Goal: Communication & Community: Participate in discussion

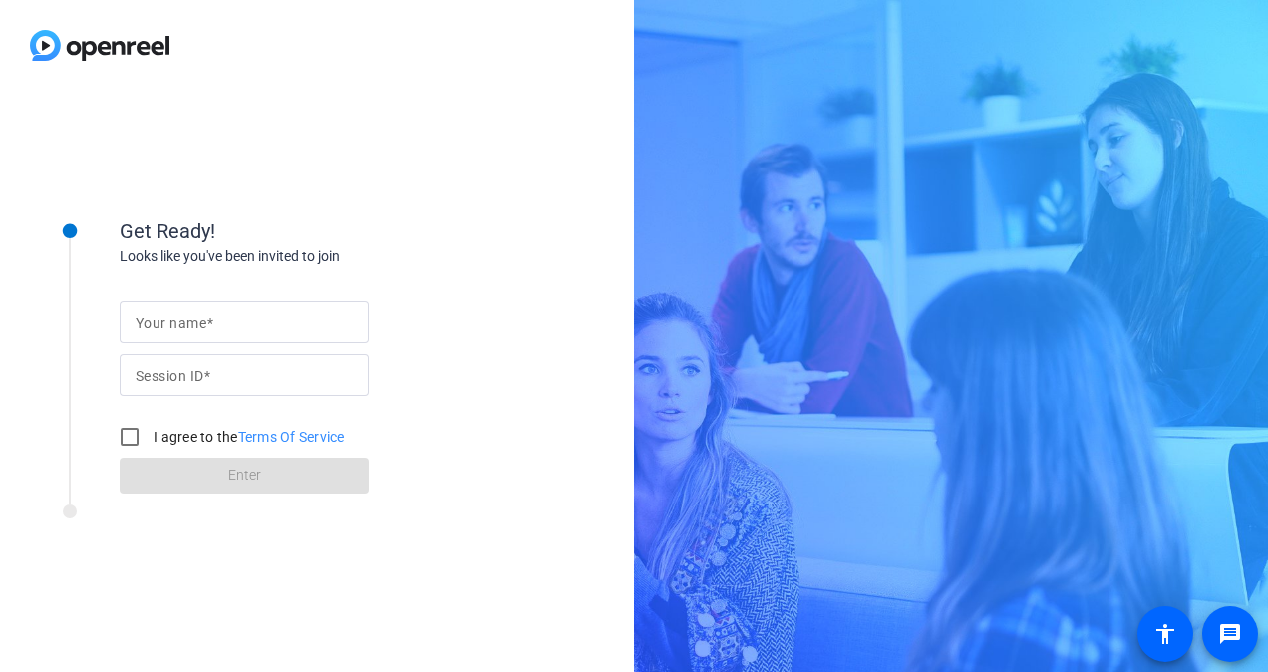
click at [263, 319] on input "Your name" at bounding box center [244, 322] width 217 height 24
type input "[PERSON_NAME]"
paste input "iPSV"
type input "iPSV"
click at [132, 442] on input "I agree to the Terms Of Service" at bounding box center [130, 437] width 40 height 40
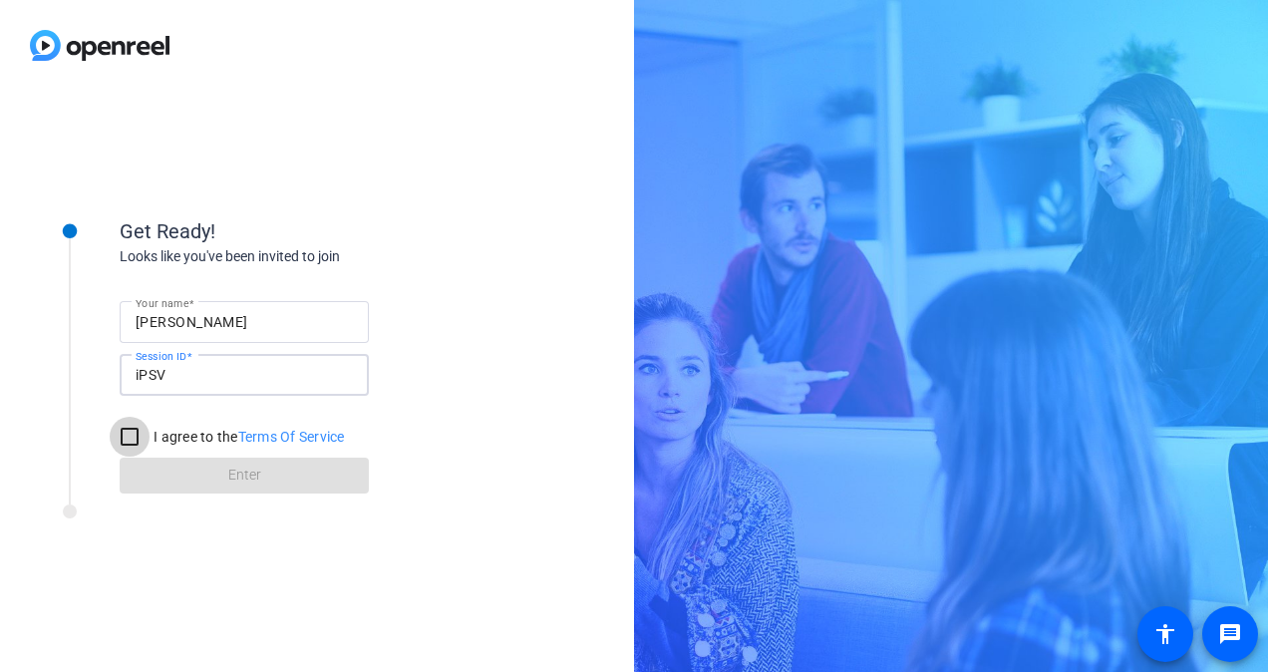
checkbox input "true"
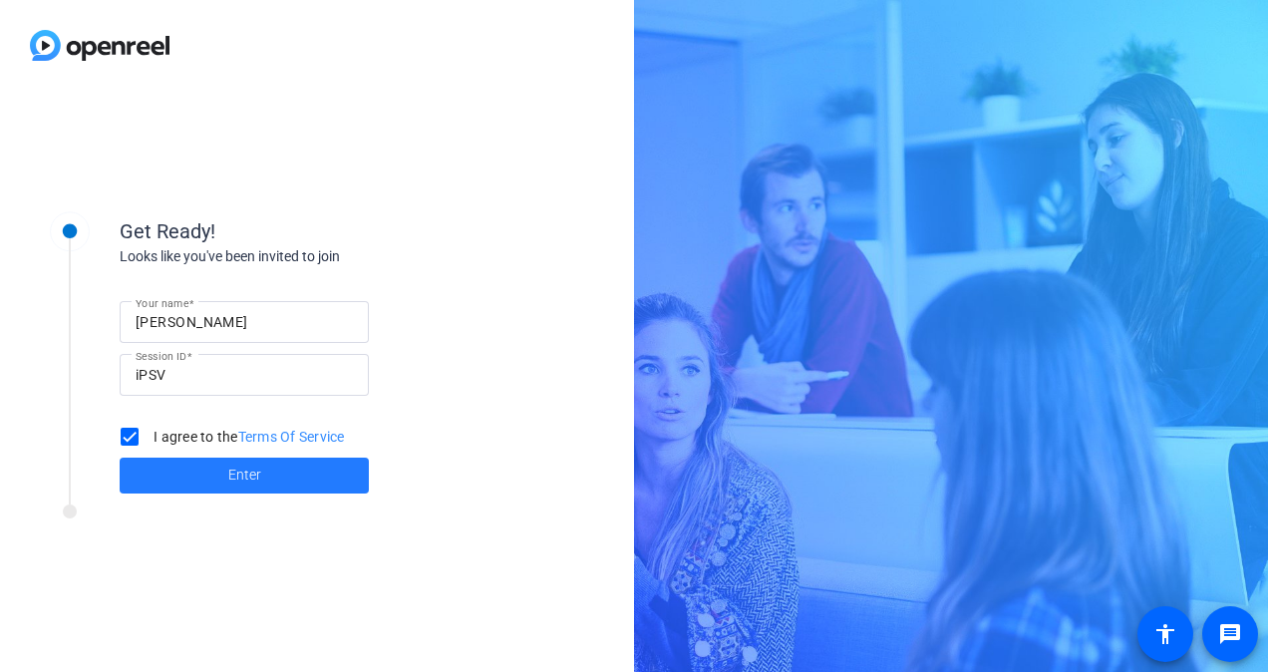
click at [175, 464] on span at bounding box center [244, 475] width 249 height 48
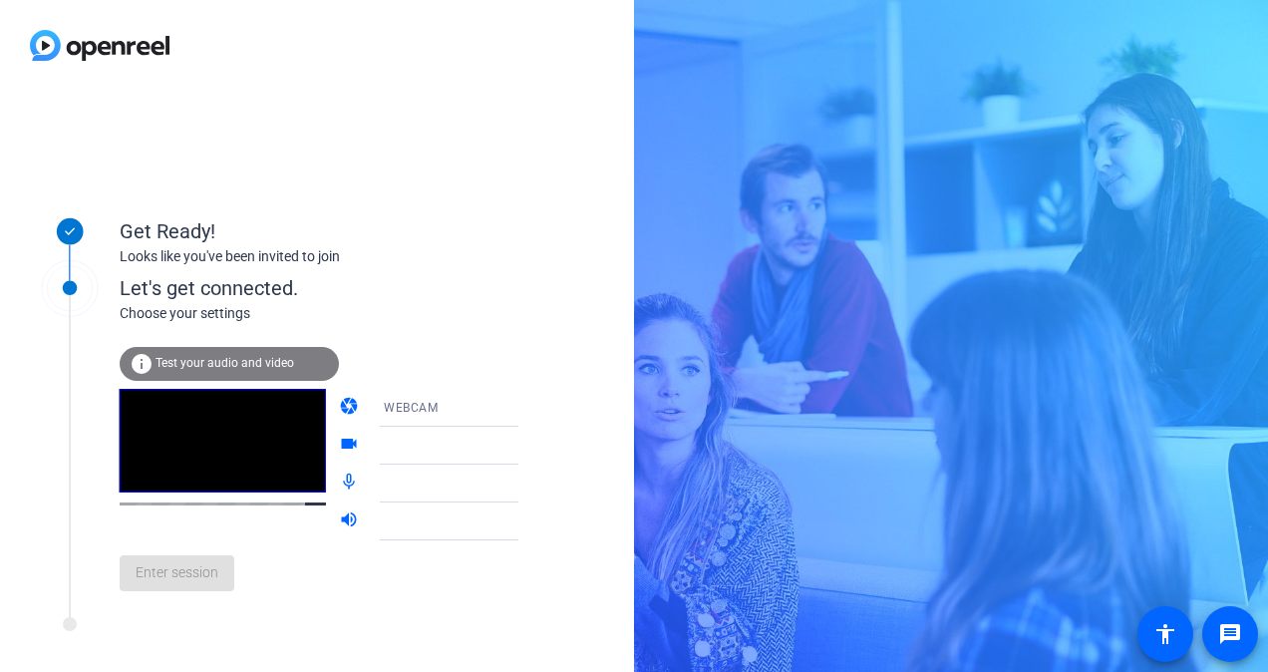
click at [526, 448] on icon at bounding box center [538, 445] width 24 height 24
click at [452, 296] on div "Let's get connected." at bounding box center [339, 288] width 439 height 30
click at [251, 359] on span "Test your audio and video" at bounding box center [224, 363] width 139 height 14
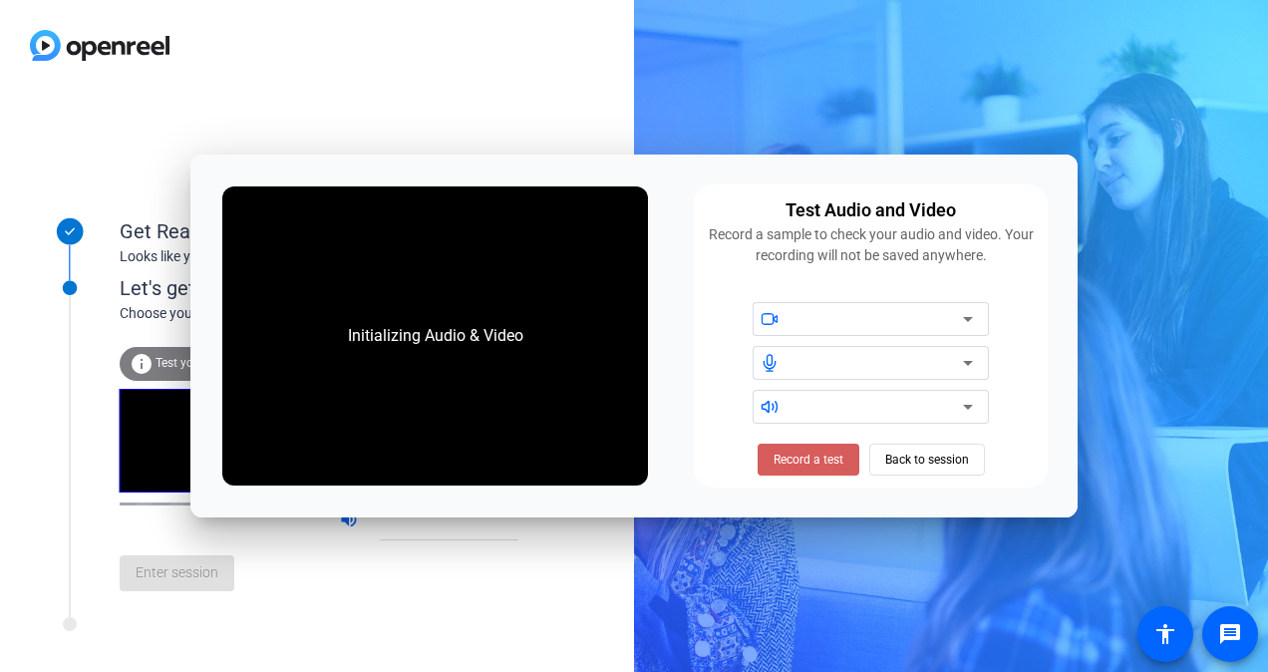
click at [811, 458] on span "Record a test" at bounding box center [808, 459] width 70 height 18
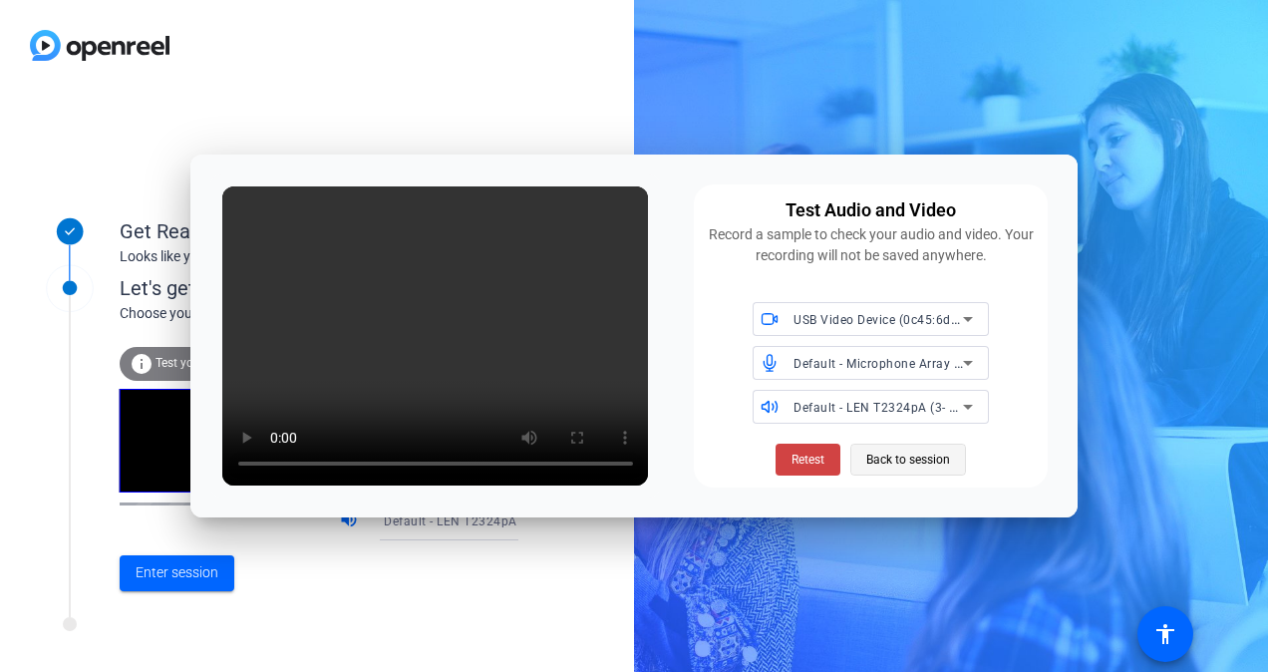
click at [907, 458] on span "Back to session" at bounding box center [908, 459] width 84 height 38
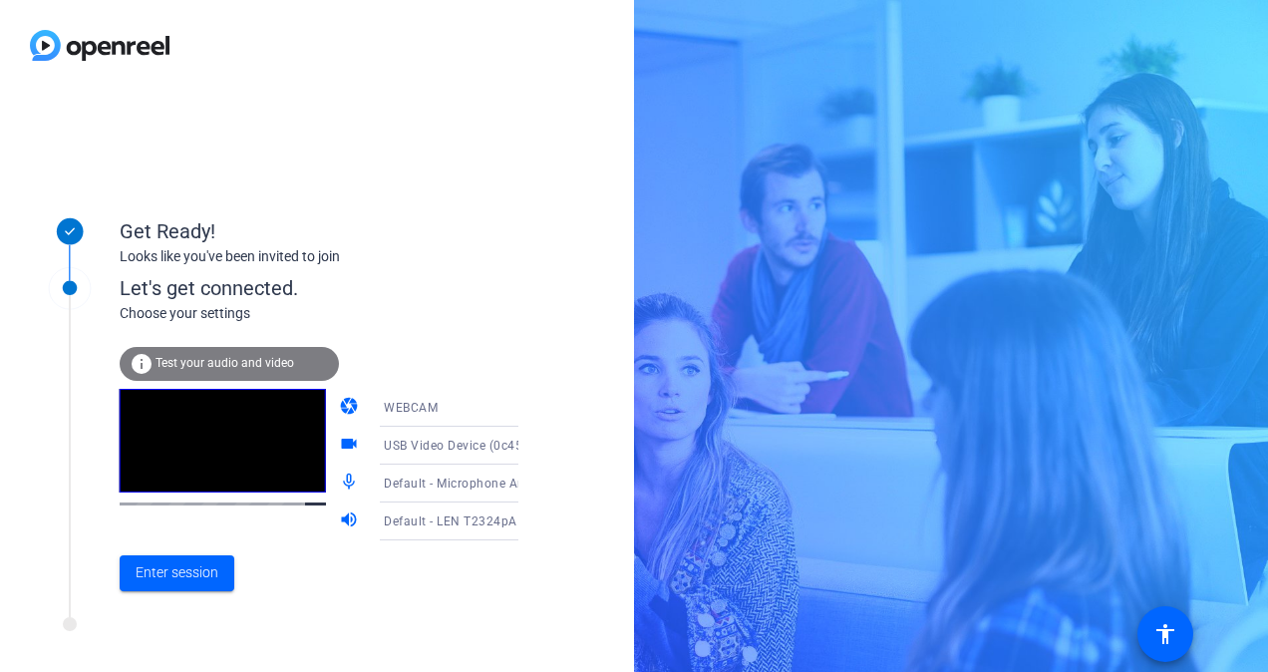
click at [526, 415] on icon at bounding box center [538, 408] width 24 height 24
click at [489, 415] on div at bounding box center [634, 336] width 1268 height 672
click at [526, 443] on icon at bounding box center [538, 445] width 24 height 24
click at [491, 443] on div at bounding box center [634, 336] width 1268 height 672
click at [199, 566] on span "Enter session" at bounding box center [177, 572] width 83 height 21
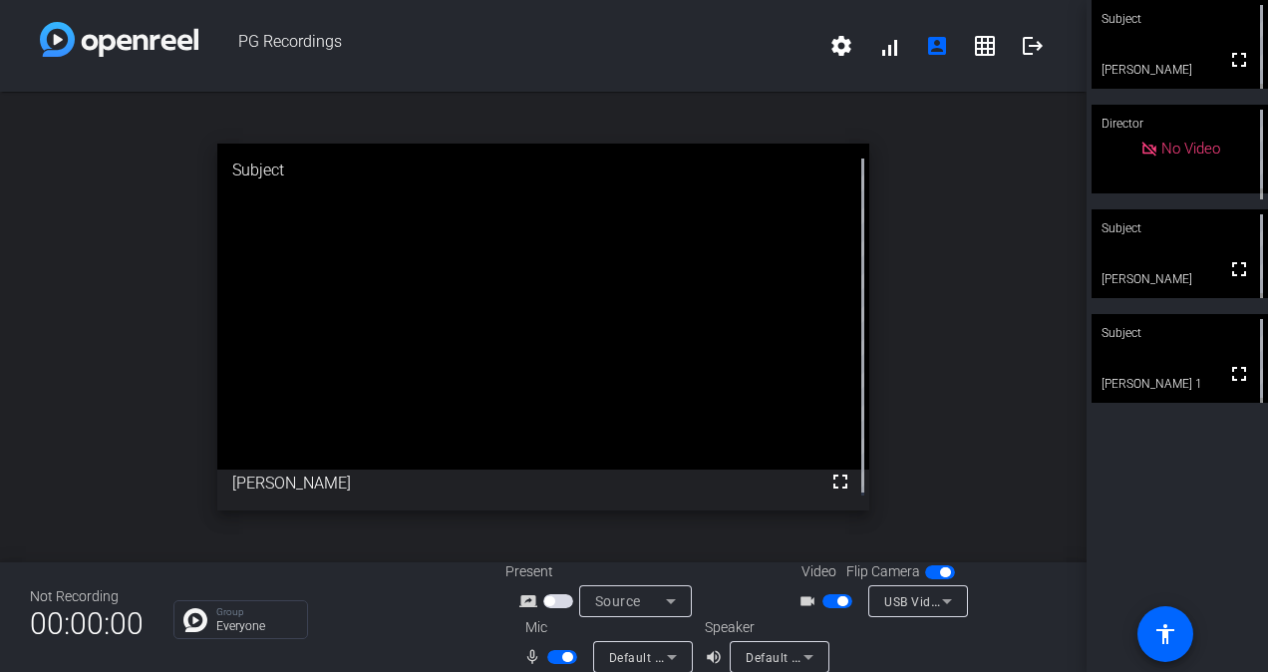
scroll to position [23, 0]
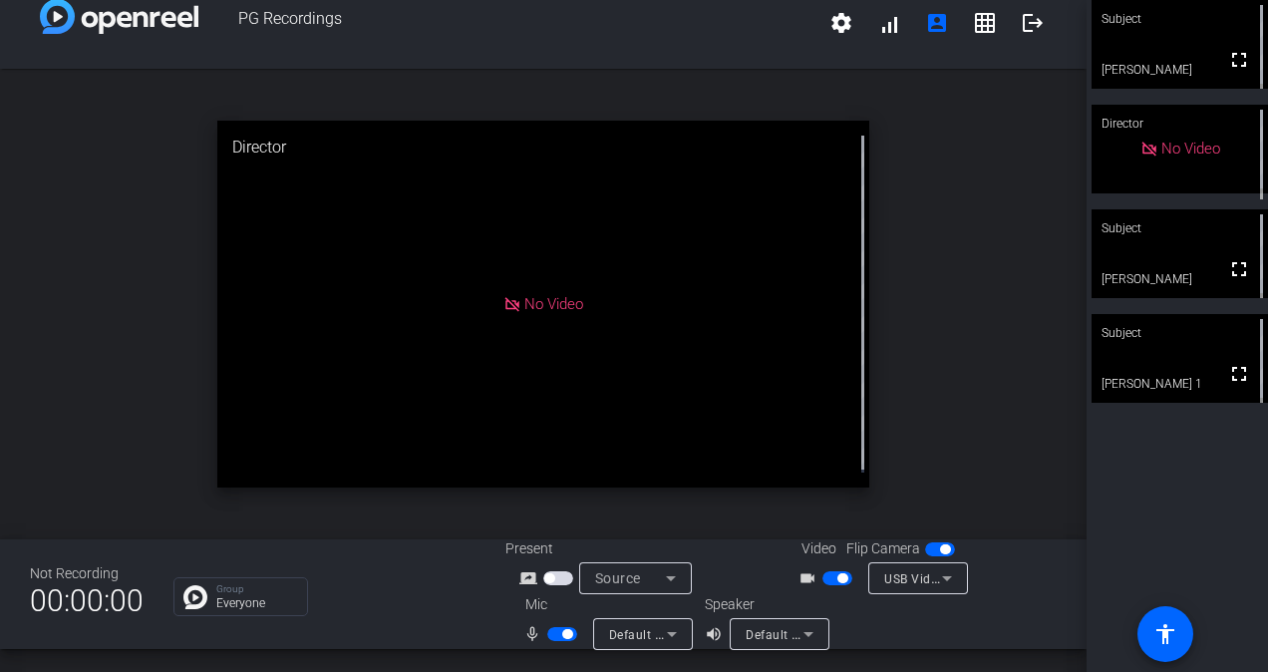
click at [110, 466] on div "open_in_new Director No Video" at bounding box center [543, 304] width 1086 height 470
click at [666, 578] on icon at bounding box center [671, 578] width 10 height 5
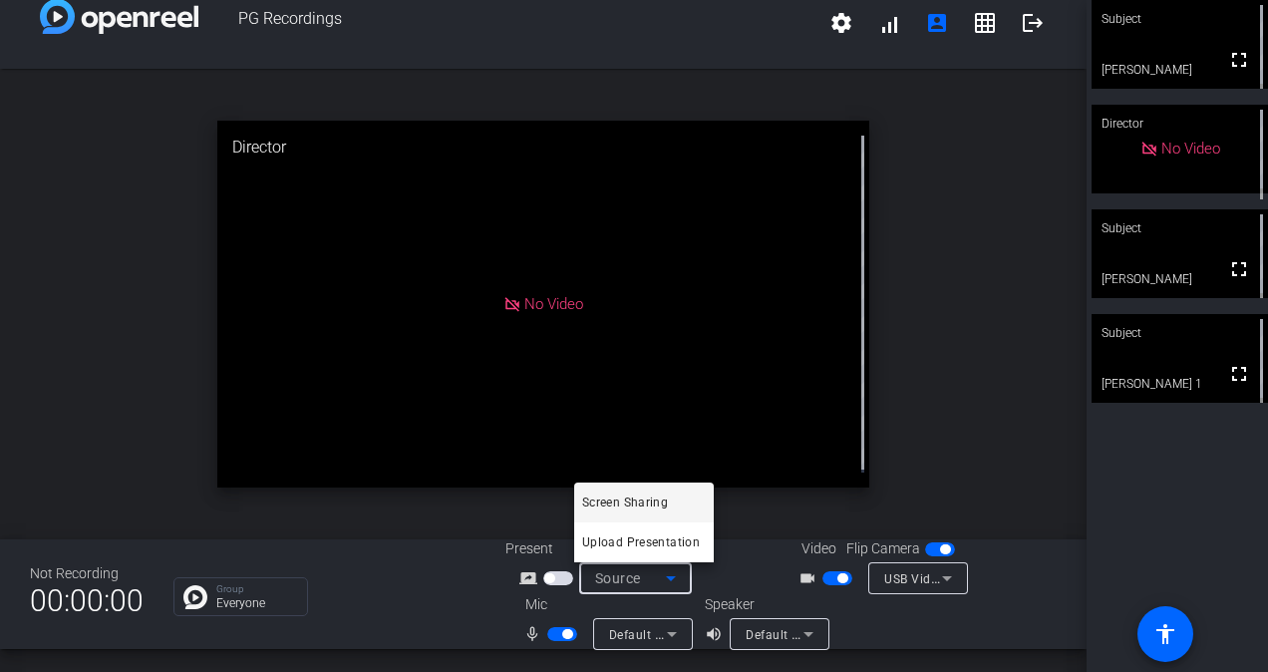
click at [664, 578] on div at bounding box center [634, 336] width 1268 height 672
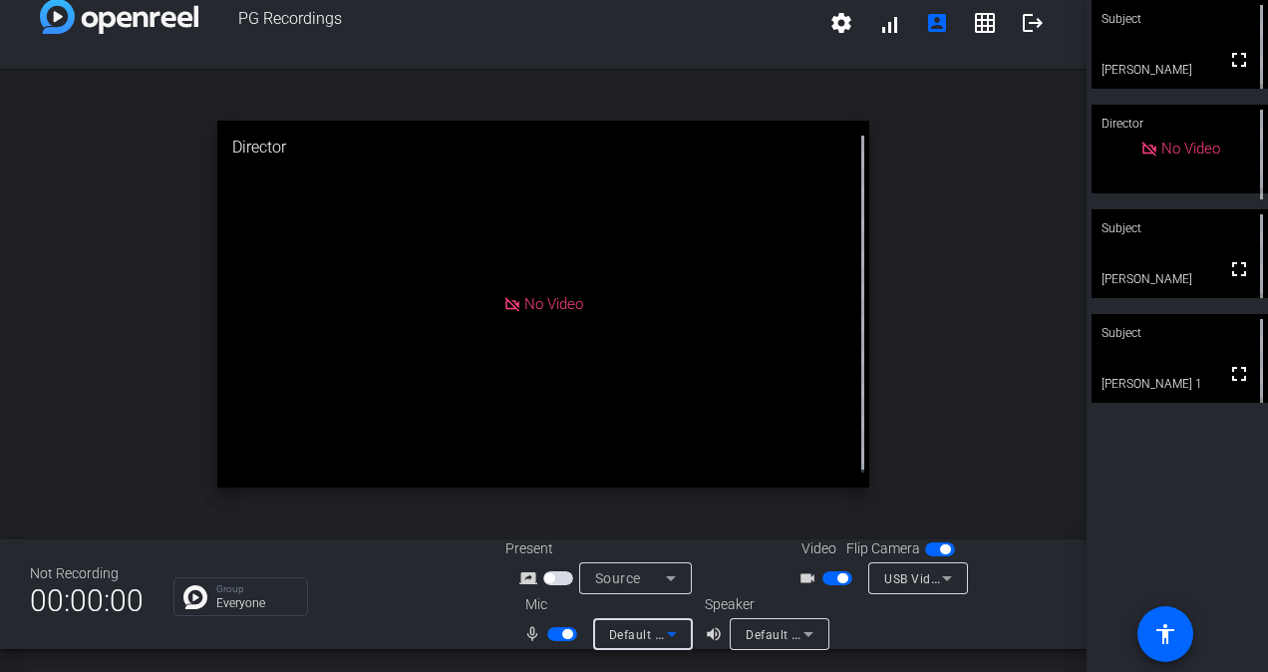
click at [663, 627] on icon at bounding box center [672, 634] width 24 height 24
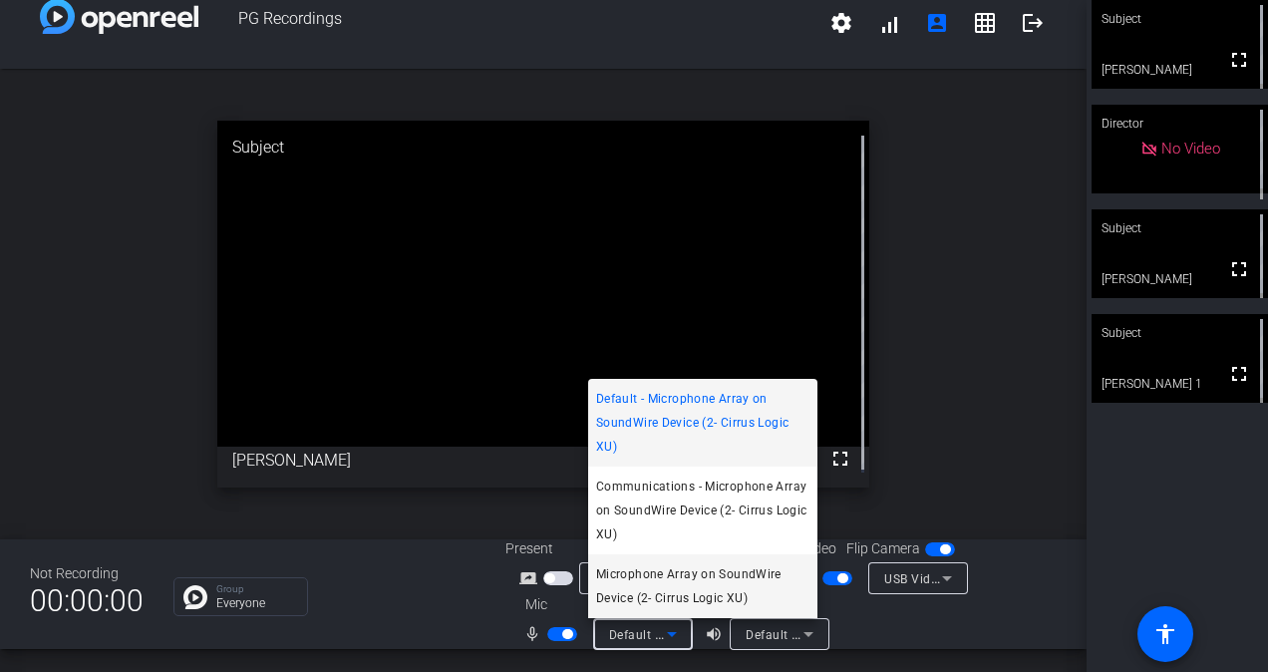
click at [714, 592] on span "Microphone Array on SoundWire Device (2- Cirrus Logic XU)" at bounding box center [702, 586] width 213 height 48
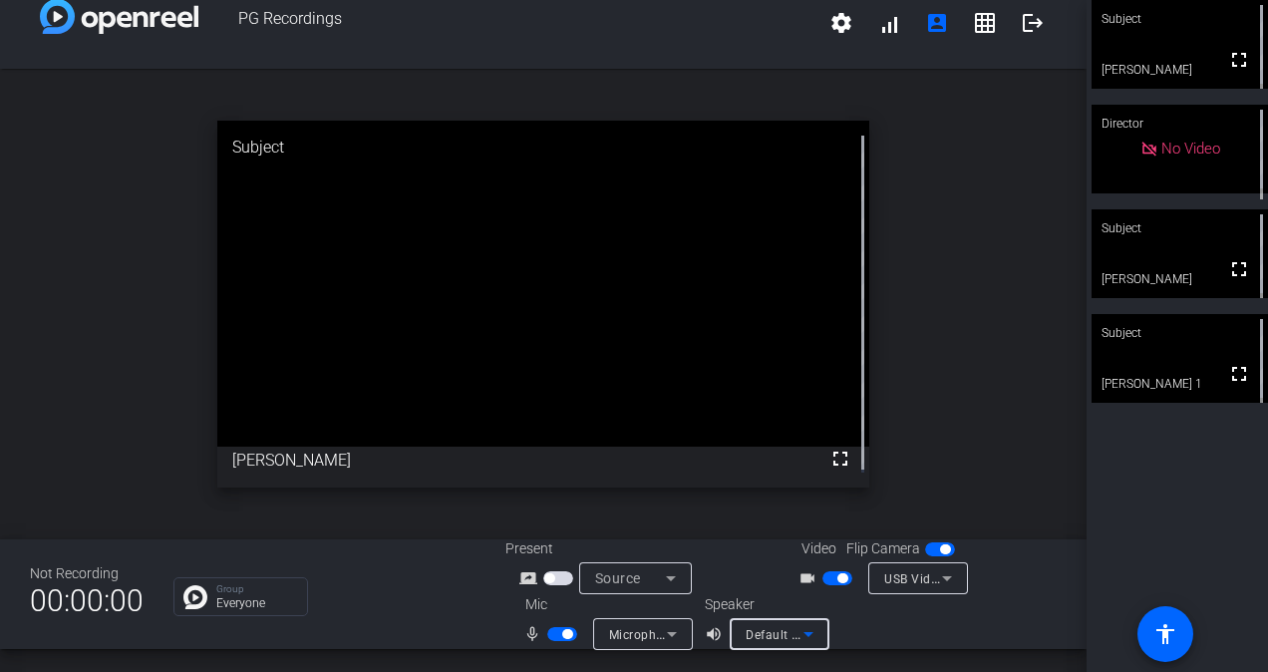
click at [796, 624] on icon at bounding box center [808, 634] width 24 height 24
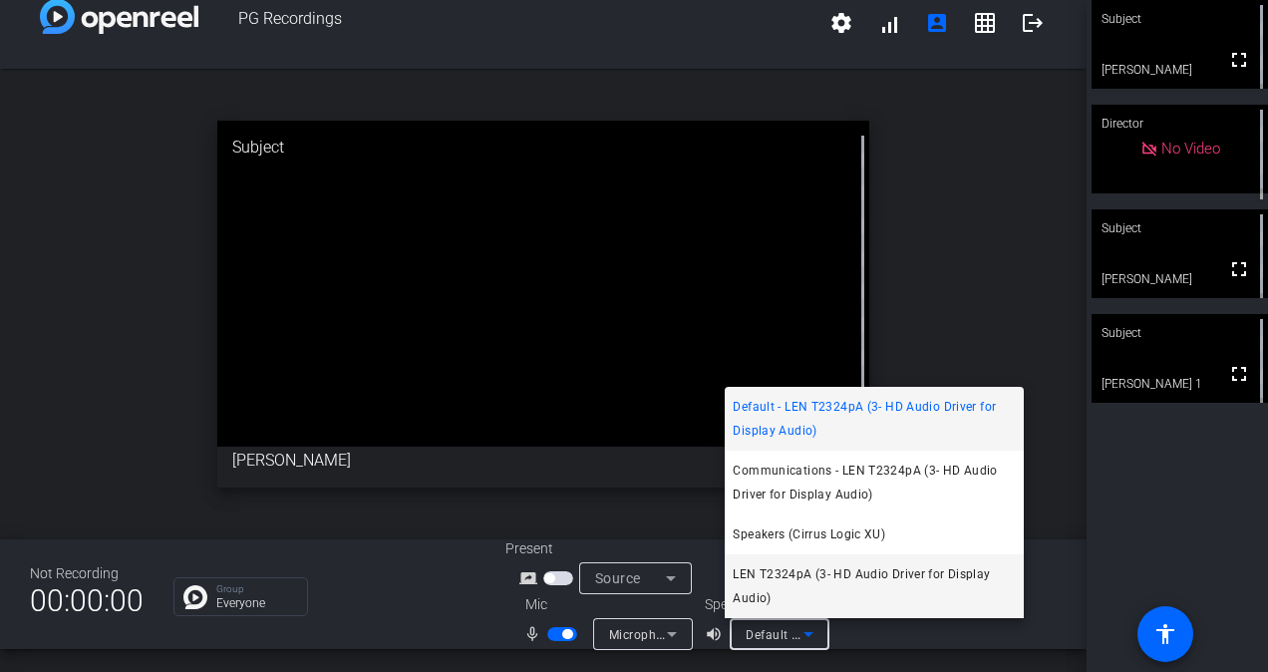
click at [795, 564] on span "LEN T2324pA (3- HD Audio Driver for Display Audio)" at bounding box center [873, 586] width 283 height 48
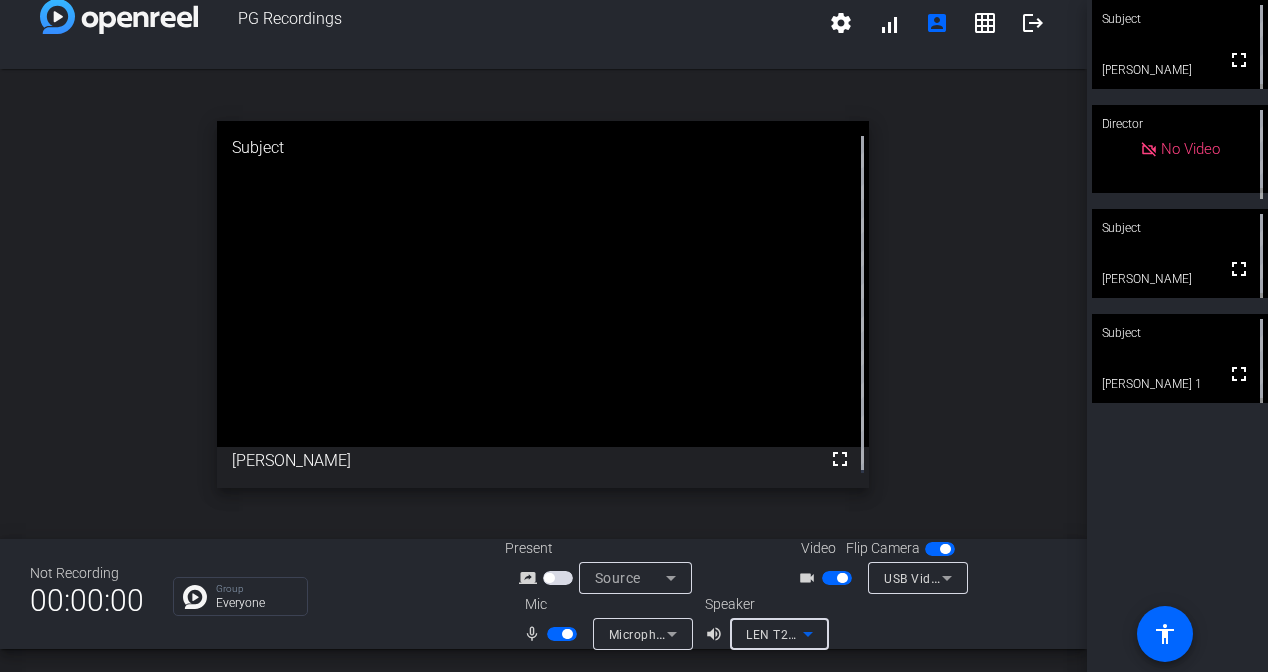
click at [660, 641] on icon at bounding box center [672, 634] width 24 height 24
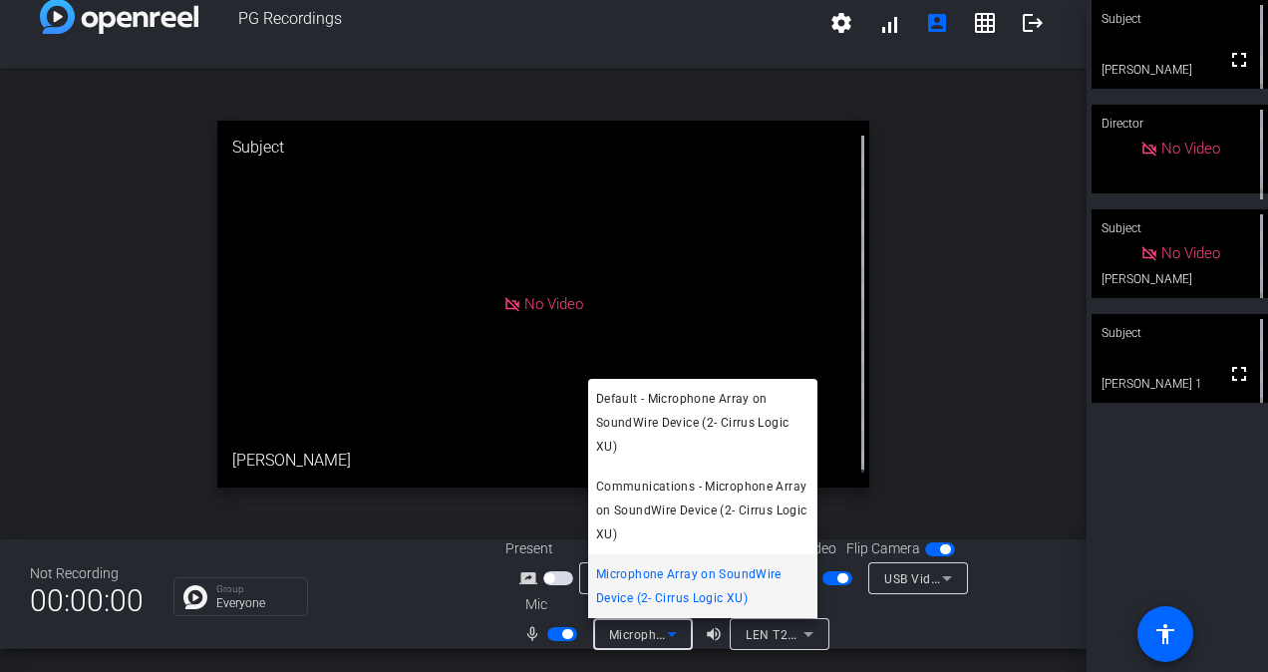
click at [927, 383] on div at bounding box center [634, 336] width 1268 height 672
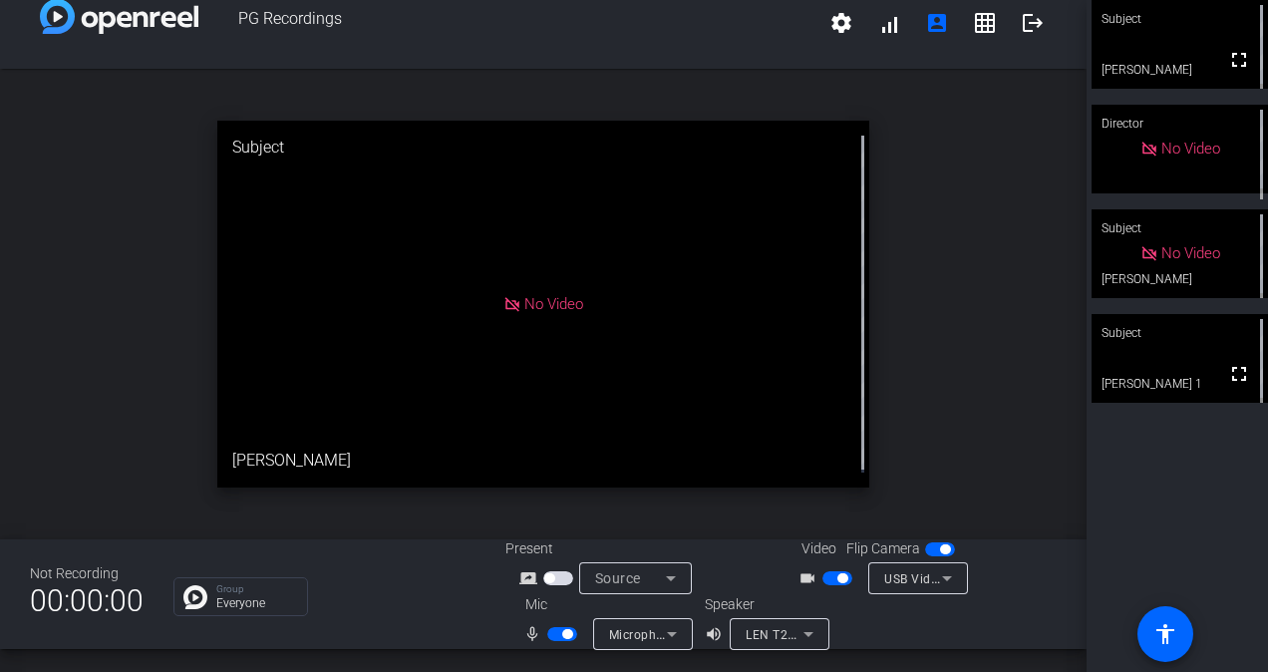
click at [648, 516] on div "open_in_new Subject No Video [PERSON_NAME]" at bounding box center [543, 304] width 1086 height 470
click at [665, 628] on icon at bounding box center [672, 634] width 24 height 24
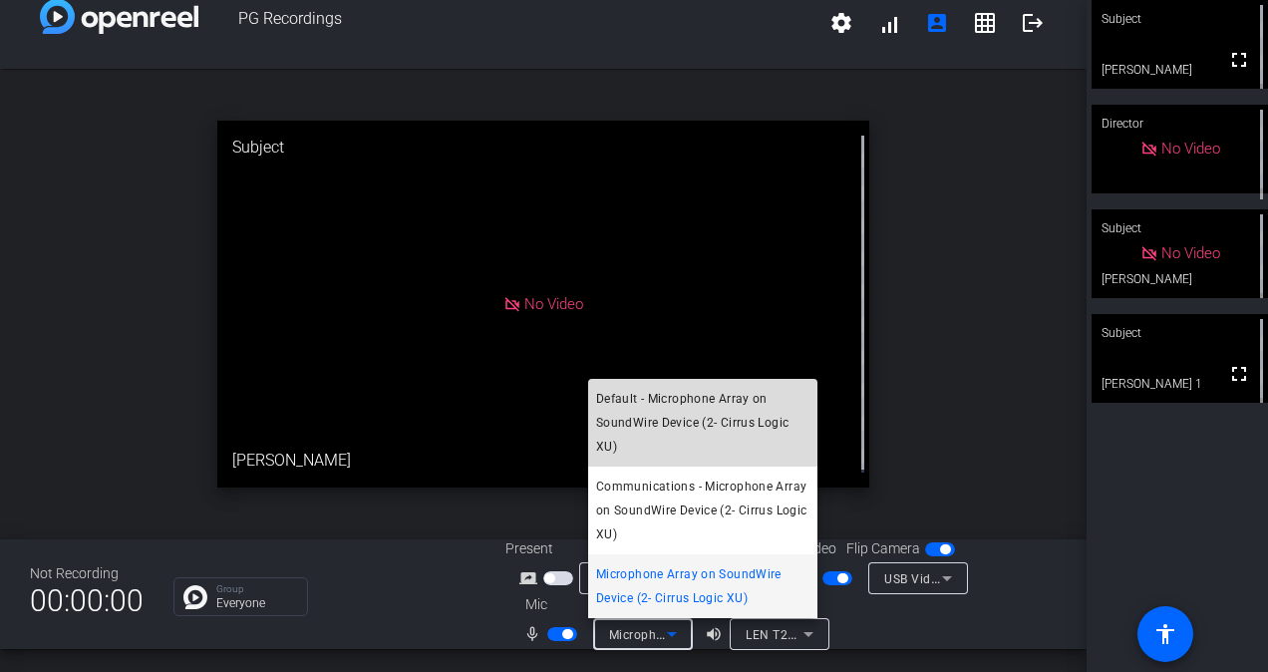
click at [697, 421] on span "Default - Microphone Array on SoundWire Device (2- Cirrus Logic XU)" at bounding box center [702, 423] width 213 height 72
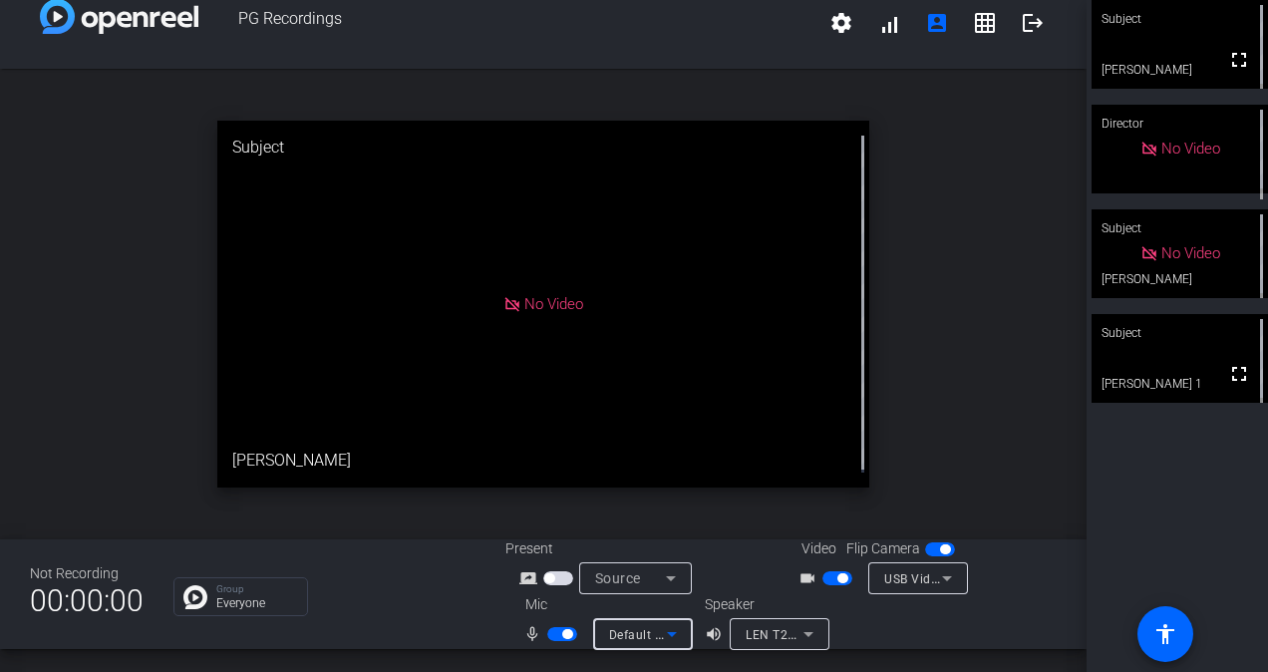
click at [753, 631] on span "LEN T2324pA (3- HD Audio Driver for Display Audio)" at bounding box center [897, 634] width 305 height 16
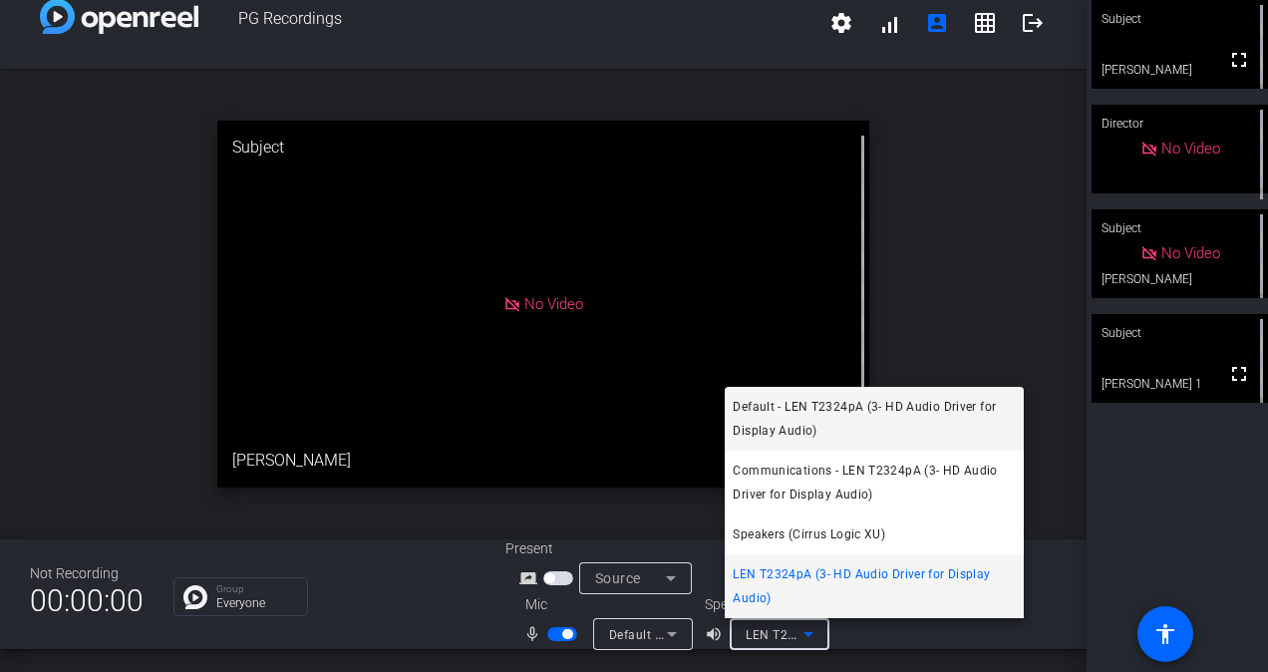
click at [851, 423] on span "Default - LEN T2324pA (3- HD Audio Driver for Display Audio)" at bounding box center [873, 419] width 283 height 48
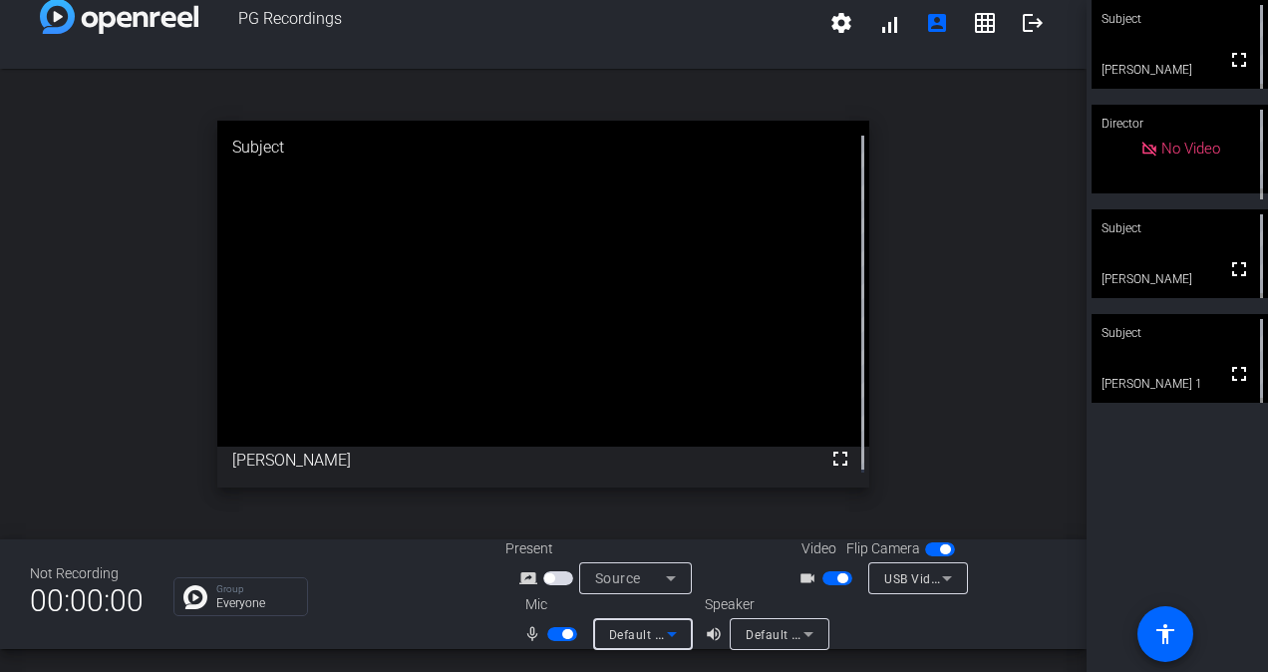
click at [645, 628] on span "Default - Microphone Array on SoundWire Device (2- Cirrus Logic XU)" at bounding box center [809, 634] width 401 height 16
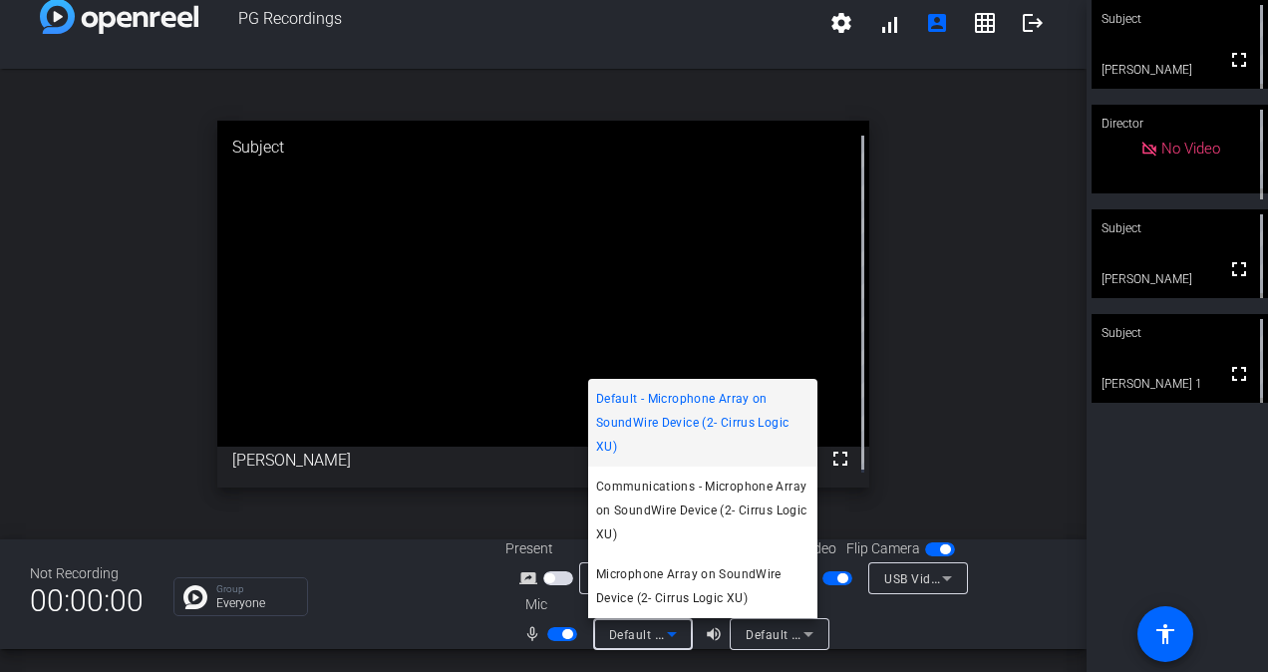
click at [645, 628] on div at bounding box center [634, 336] width 1268 height 672
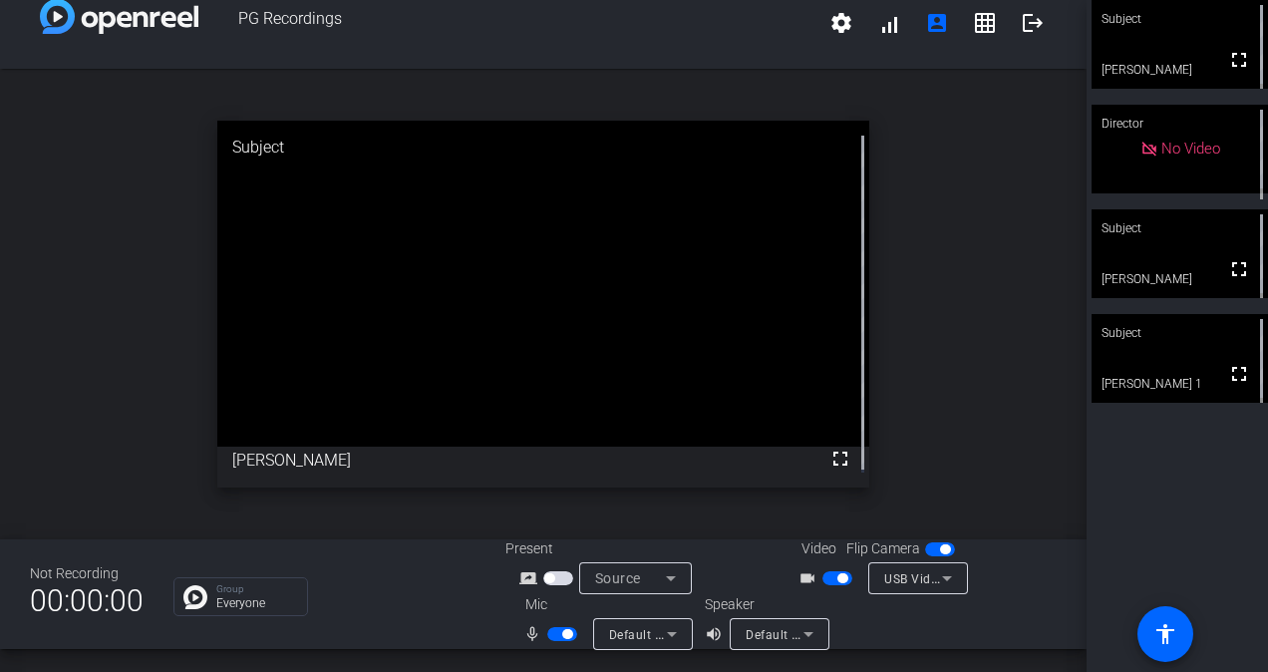
click at [645, 628] on span "Default - Microphone Array on SoundWire Device (2- Cirrus Logic XU)" at bounding box center [809, 634] width 401 height 16
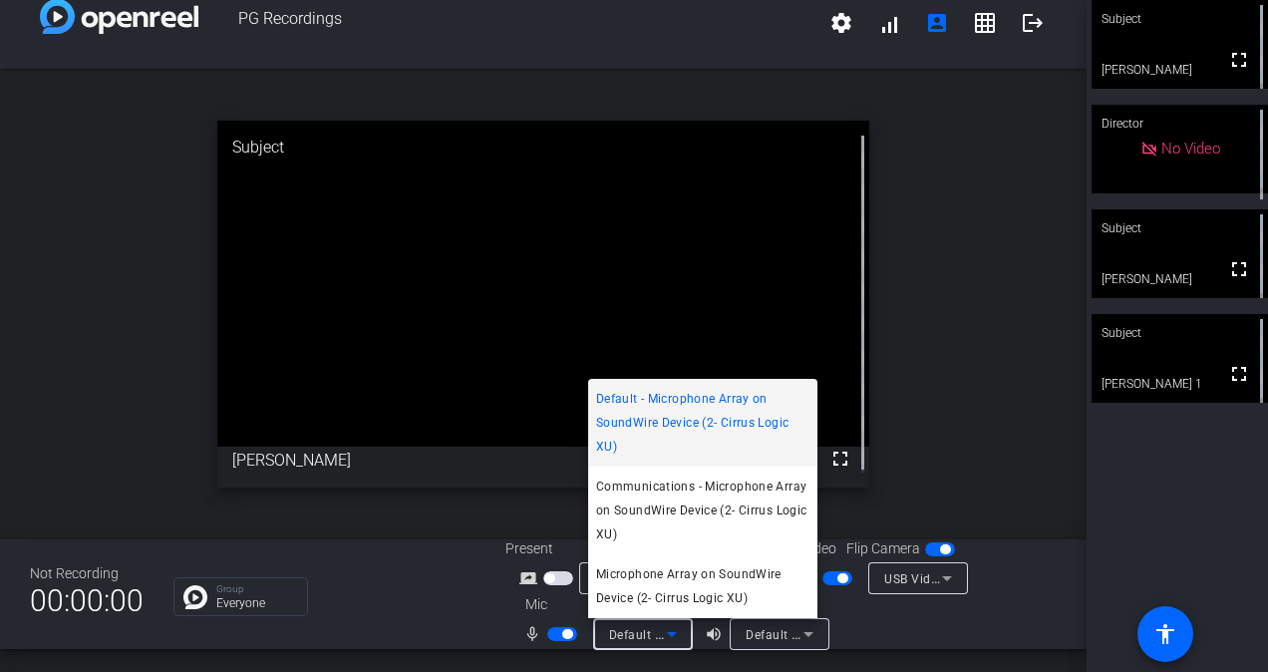
click at [760, 634] on div at bounding box center [634, 336] width 1268 height 672
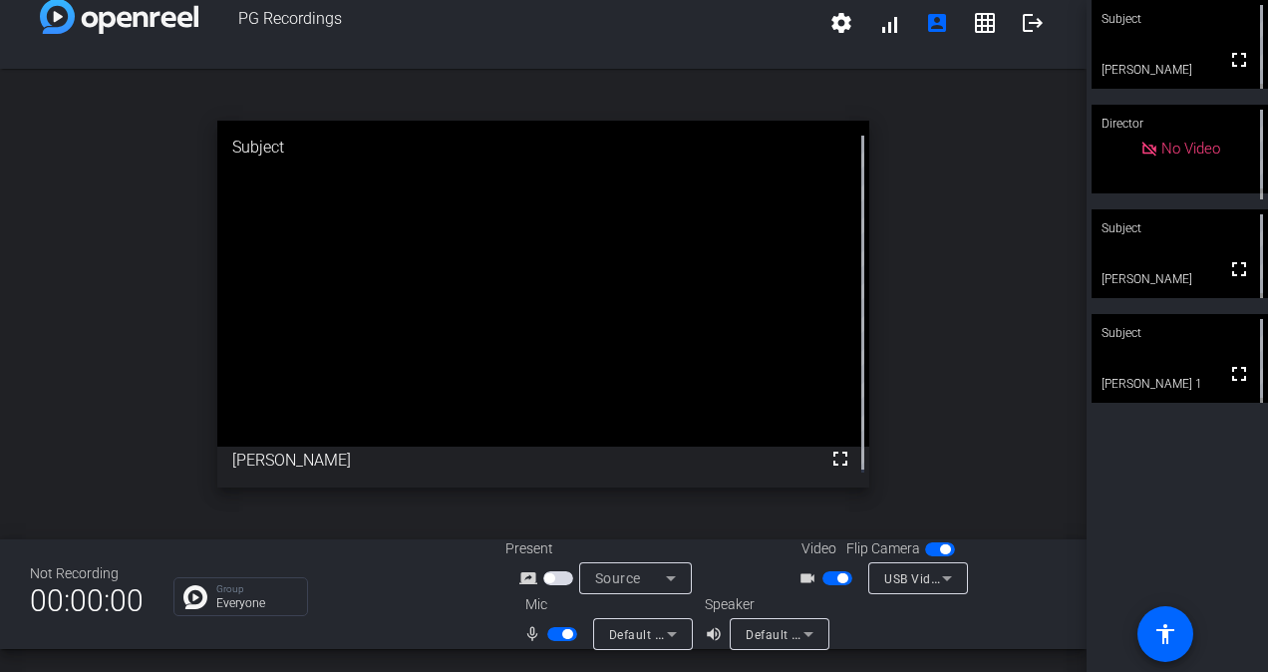
click at [760, 634] on span "Default - LEN T2324pA (3- HD Audio Driver for Display Audio)" at bounding box center [924, 634] width 358 height 16
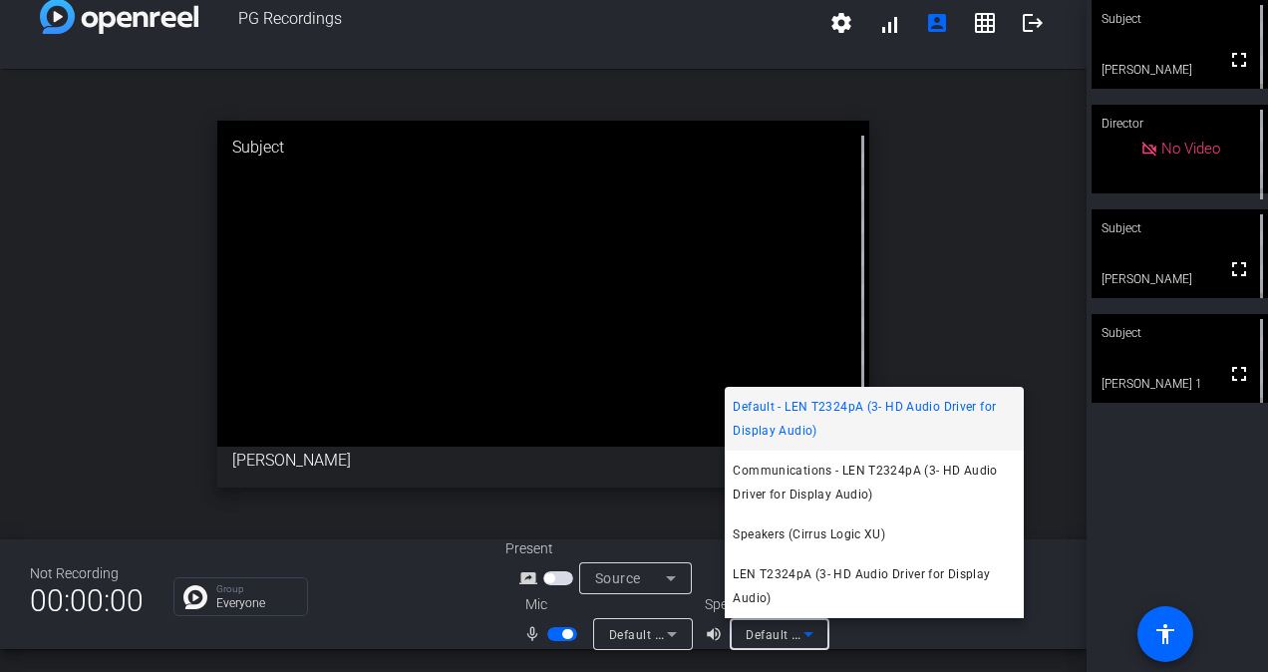
click at [760, 634] on div at bounding box center [634, 336] width 1268 height 672
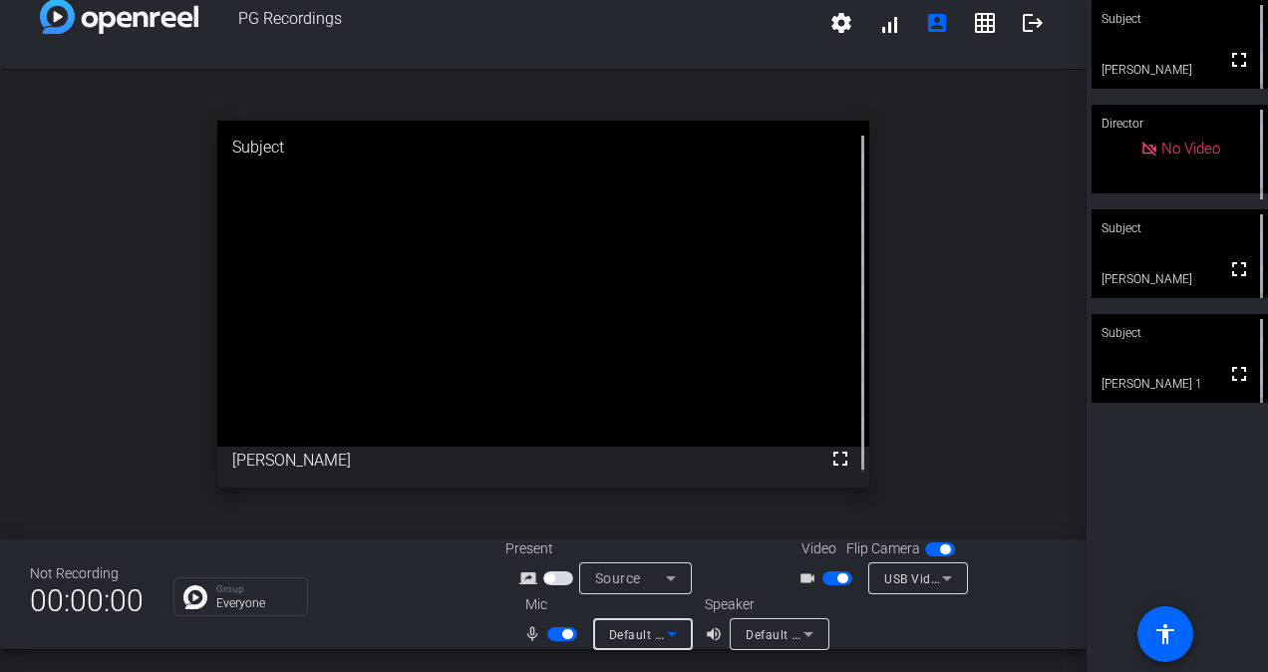
click at [627, 629] on span "Default - Microphone Array on SoundWire Device (2- Cirrus Logic XU)" at bounding box center [809, 634] width 401 height 16
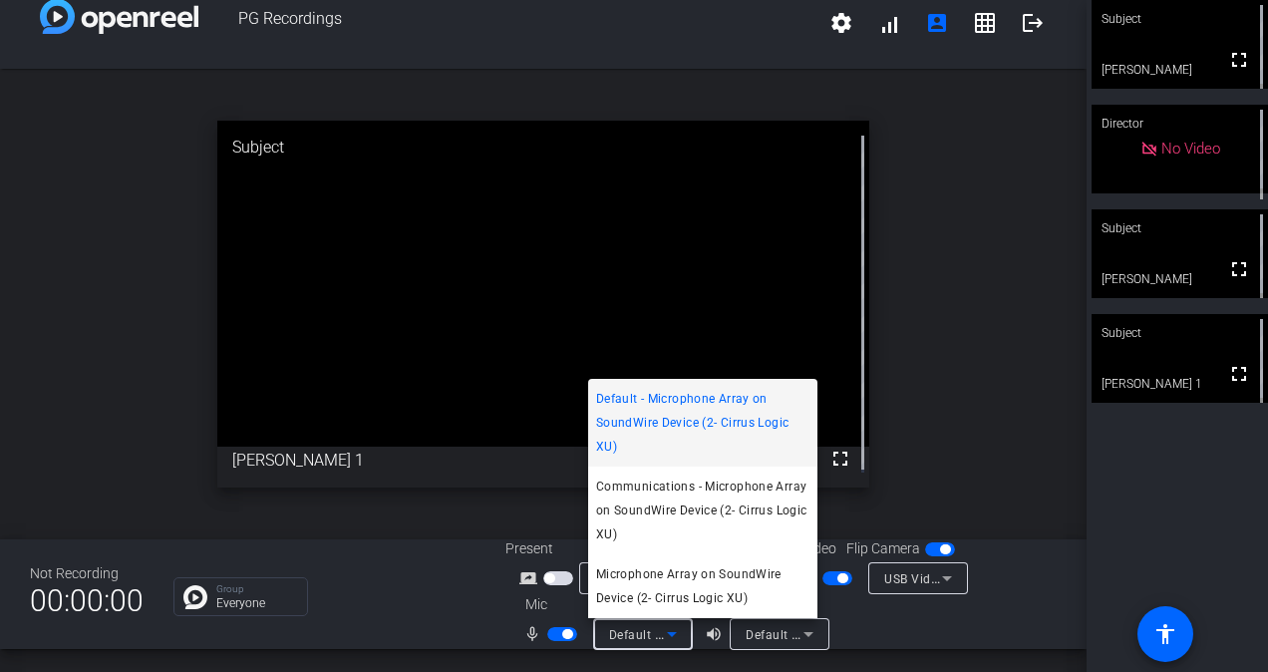
click at [773, 636] on div at bounding box center [634, 336] width 1268 height 672
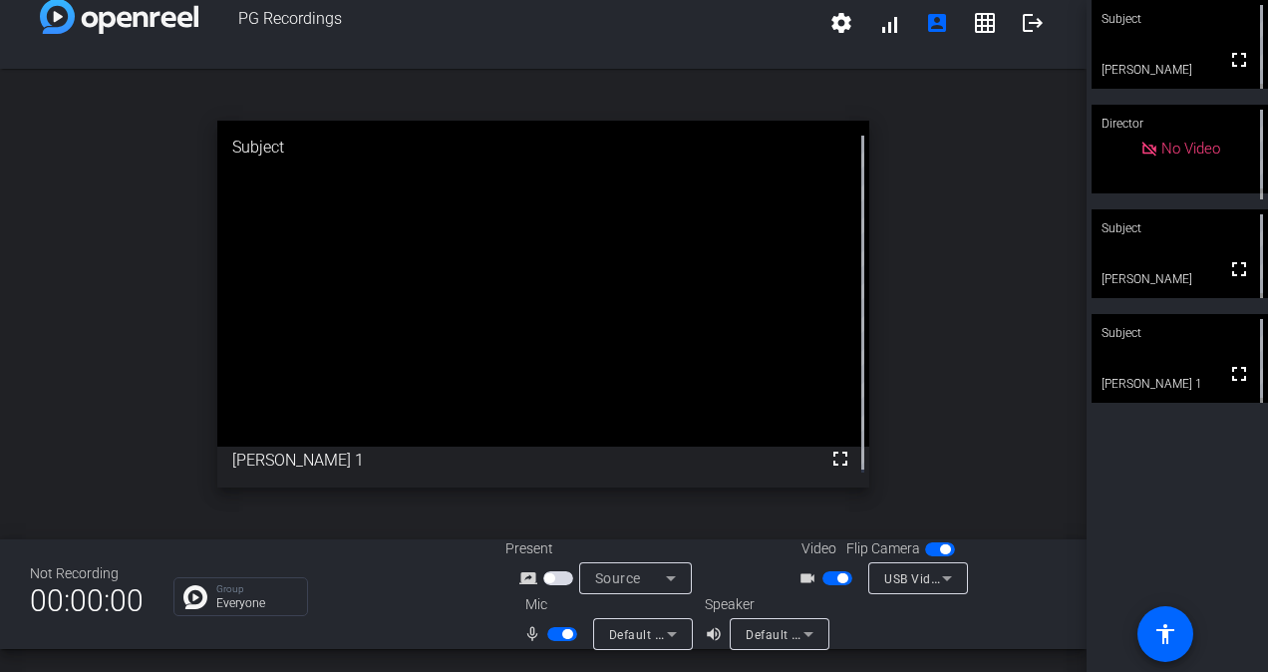
click at [789, 630] on span "Default - LEN T2324pA (3- HD Audio Driver for Display Audio)" at bounding box center [924, 634] width 358 height 16
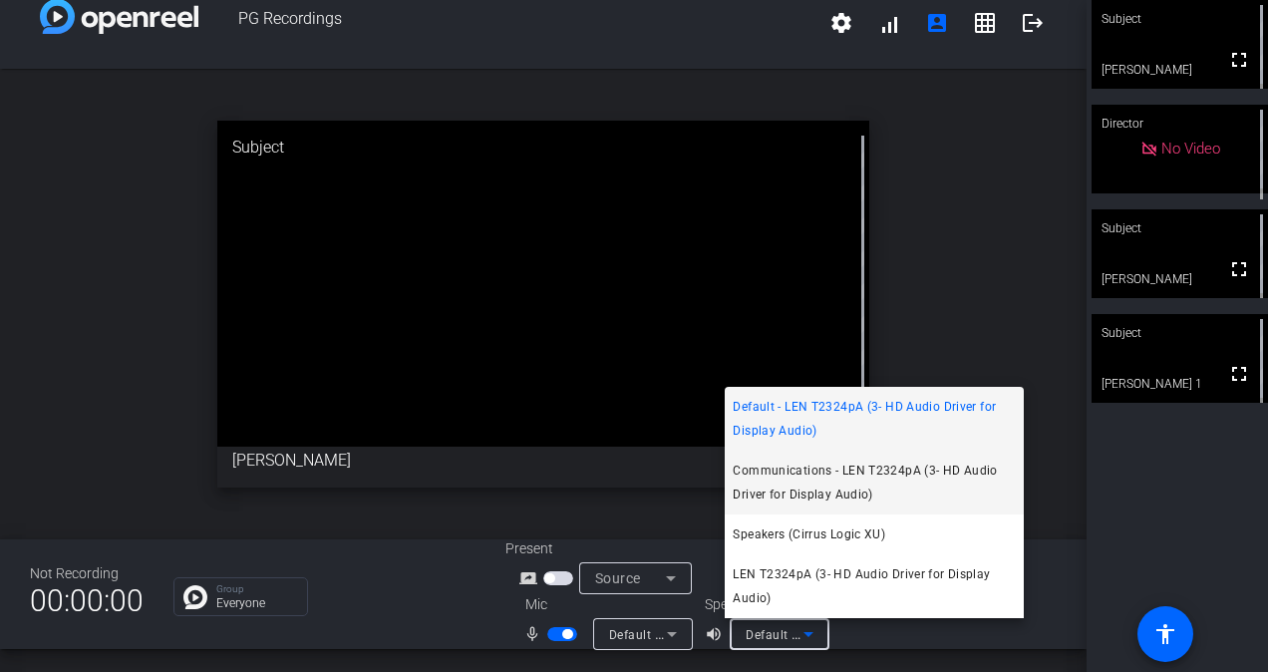
click at [853, 488] on span "Communications - LEN T2324pA (3- HD Audio Driver for Display Audio)" at bounding box center [873, 482] width 283 height 48
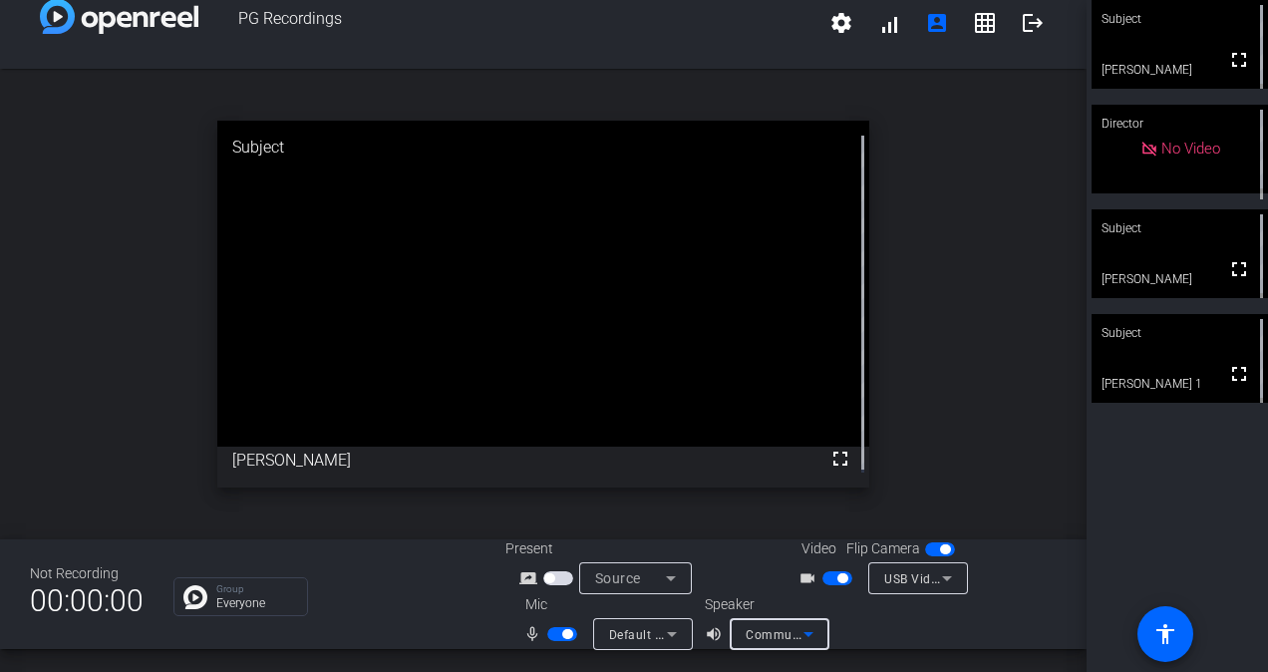
click at [796, 630] on icon at bounding box center [808, 634] width 24 height 24
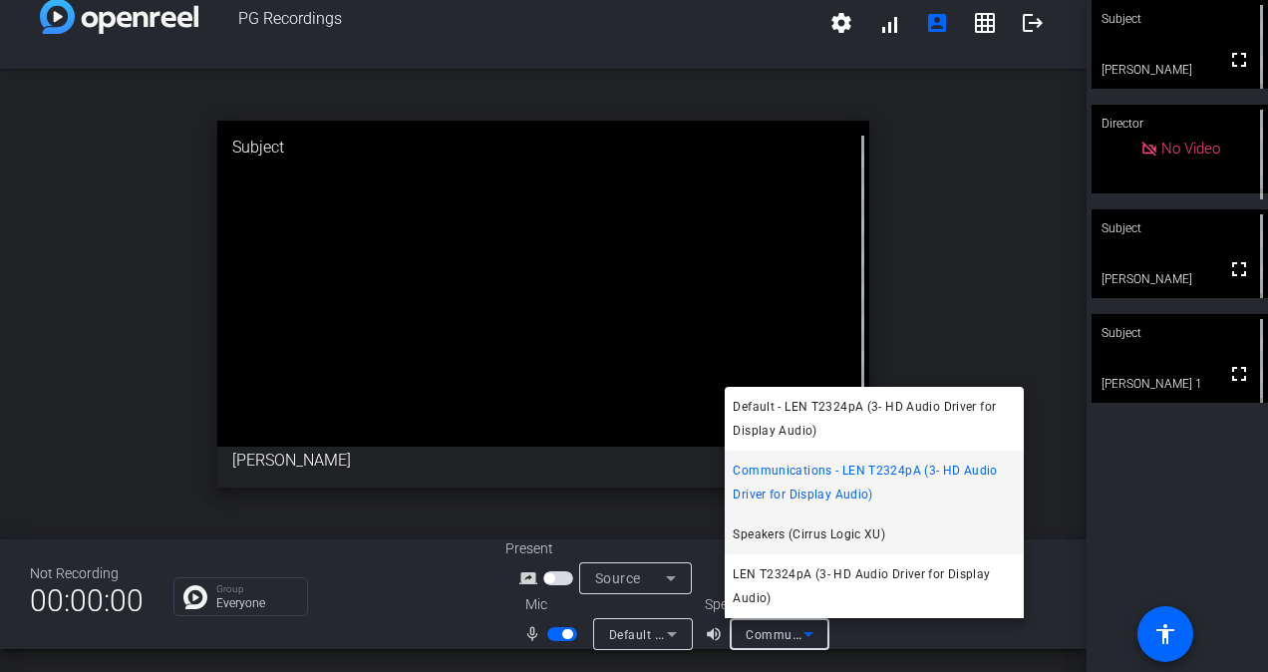
click at [821, 531] on span "Speakers (Cirrus Logic XU)" at bounding box center [808, 534] width 152 height 24
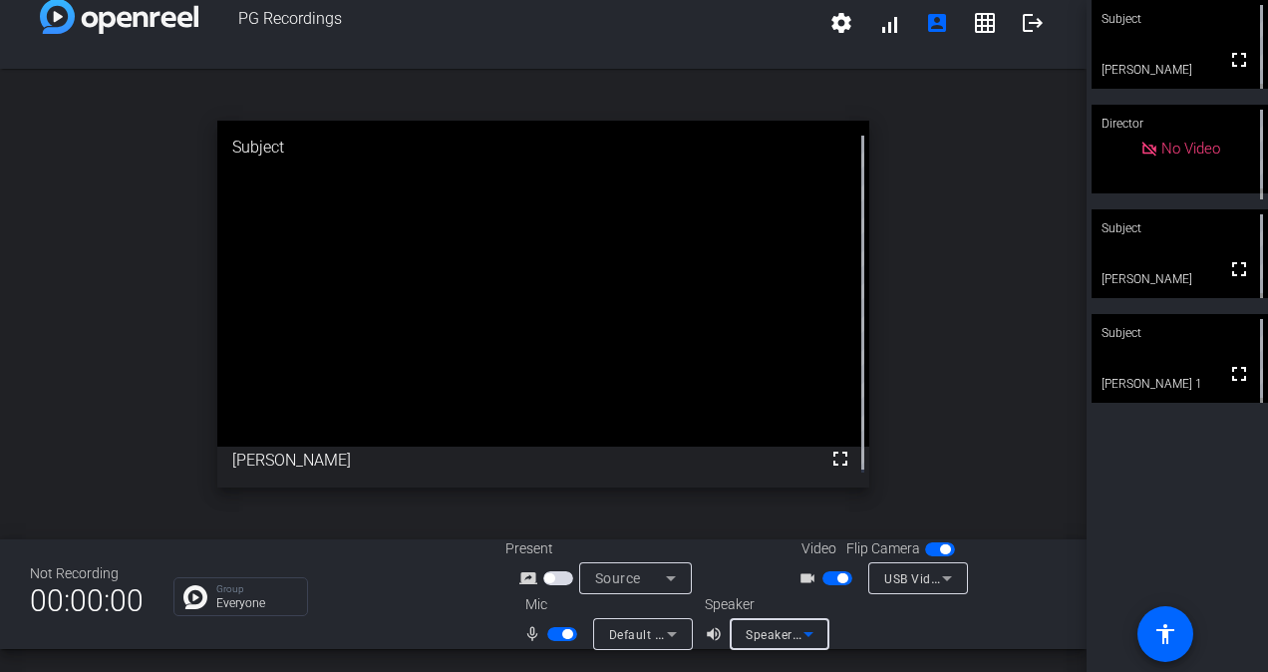
click at [803, 629] on icon at bounding box center [808, 634] width 24 height 24
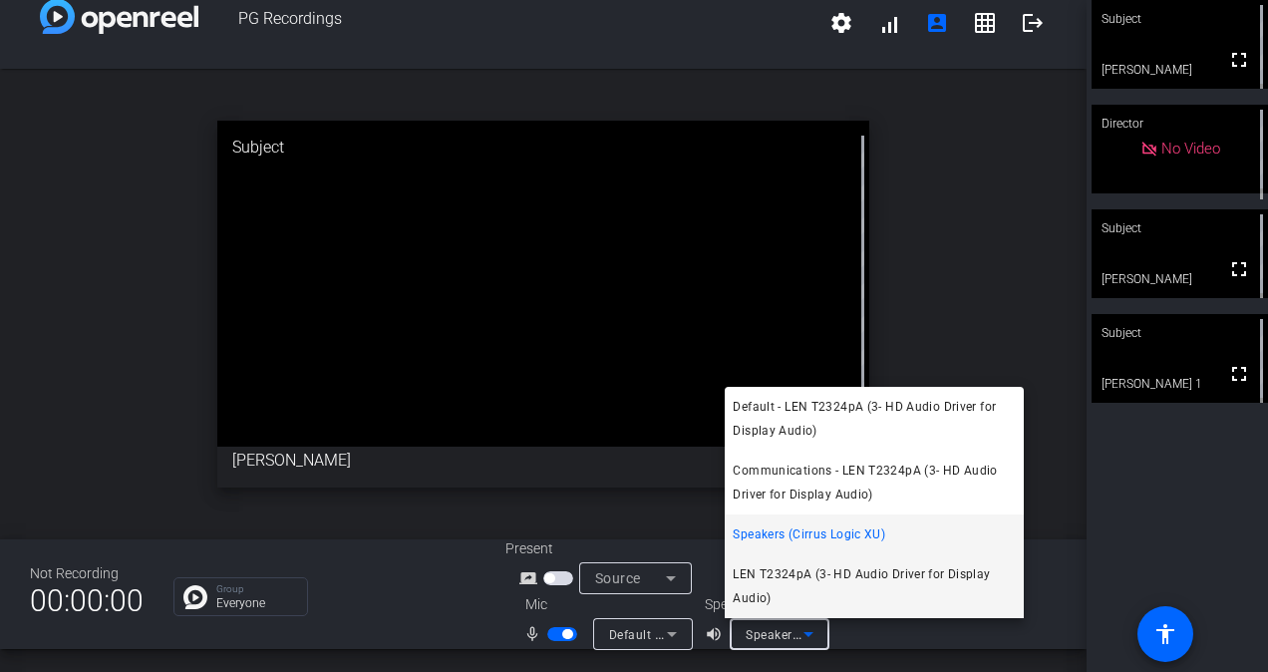
click at [821, 588] on span "LEN T2324pA (3- HD Audio Driver for Display Audio)" at bounding box center [873, 586] width 283 height 48
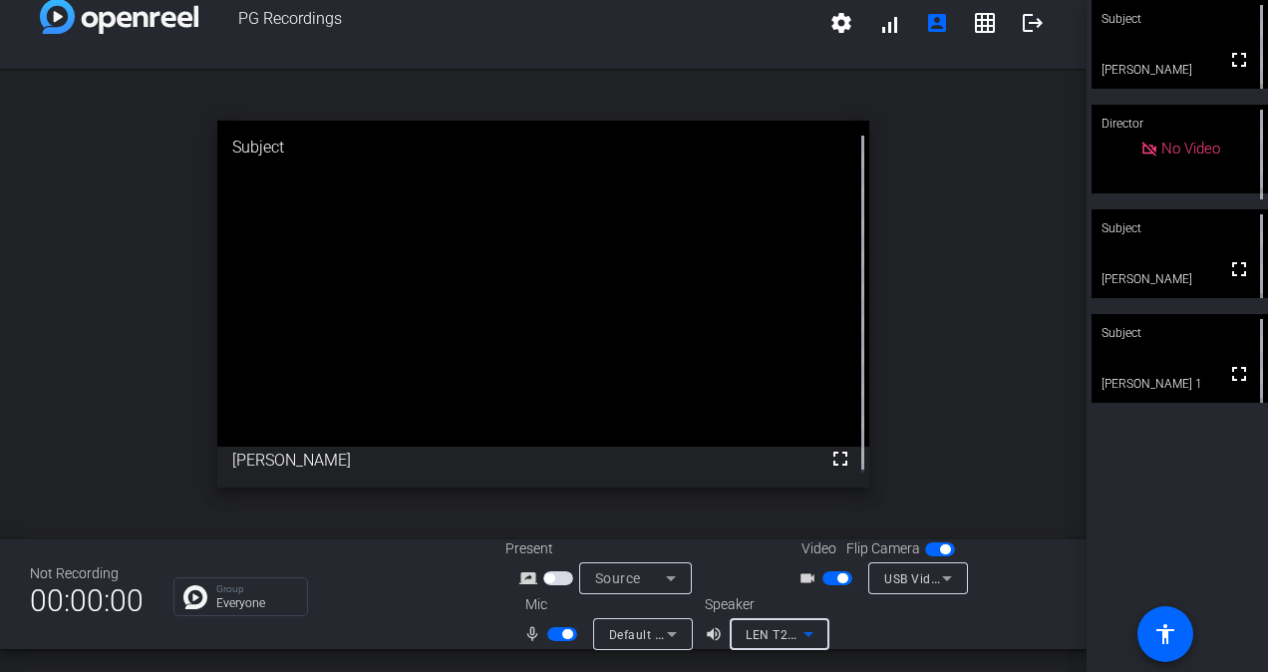
click at [803, 624] on icon at bounding box center [808, 634] width 24 height 24
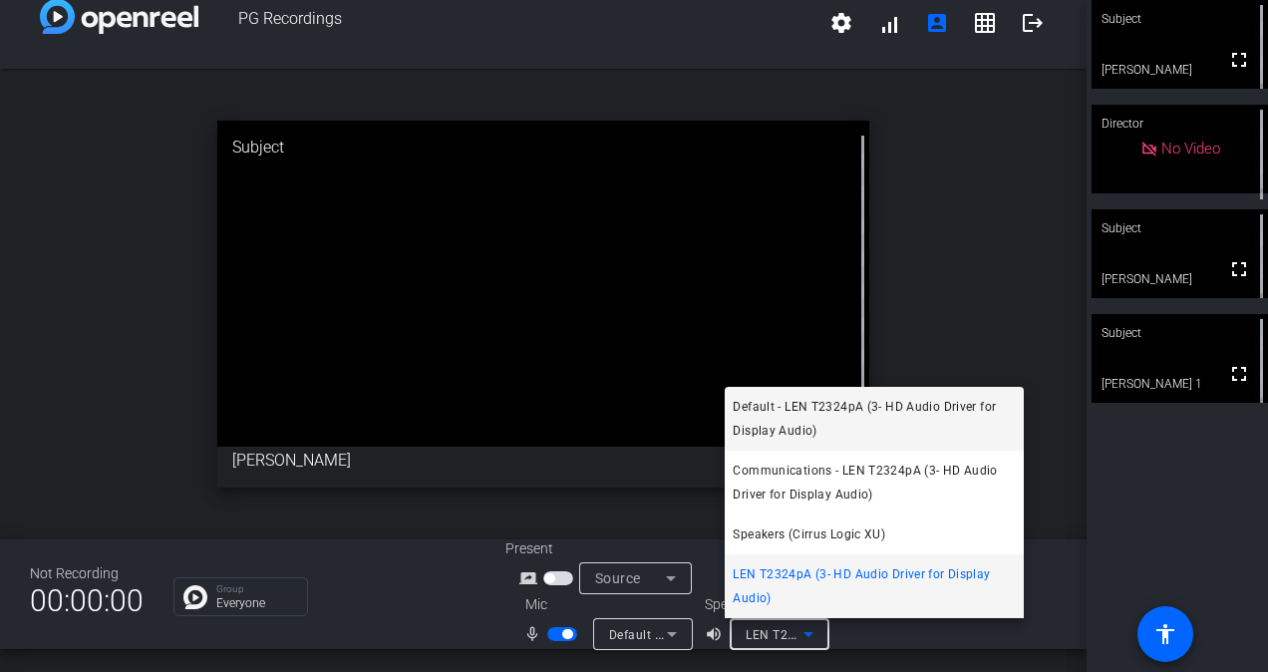
click at [851, 427] on span "Default - LEN T2324pA (3- HD Audio Driver for Display Audio)" at bounding box center [873, 419] width 283 height 48
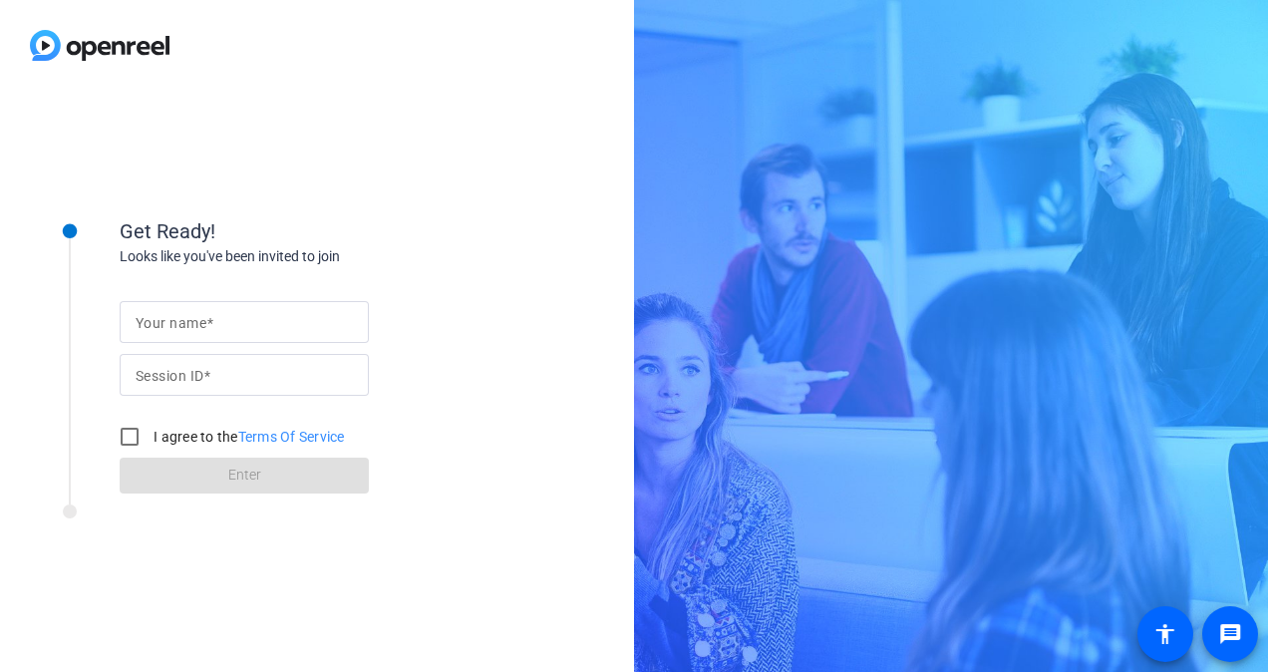
click at [189, 328] on mat-label "Your name" at bounding box center [171, 323] width 71 height 16
click at [189, 328] on input "Your name" at bounding box center [244, 322] width 217 height 24
type input "[PERSON_NAME]"
type input "iPSV"
type input "[PERSON_NAME]"
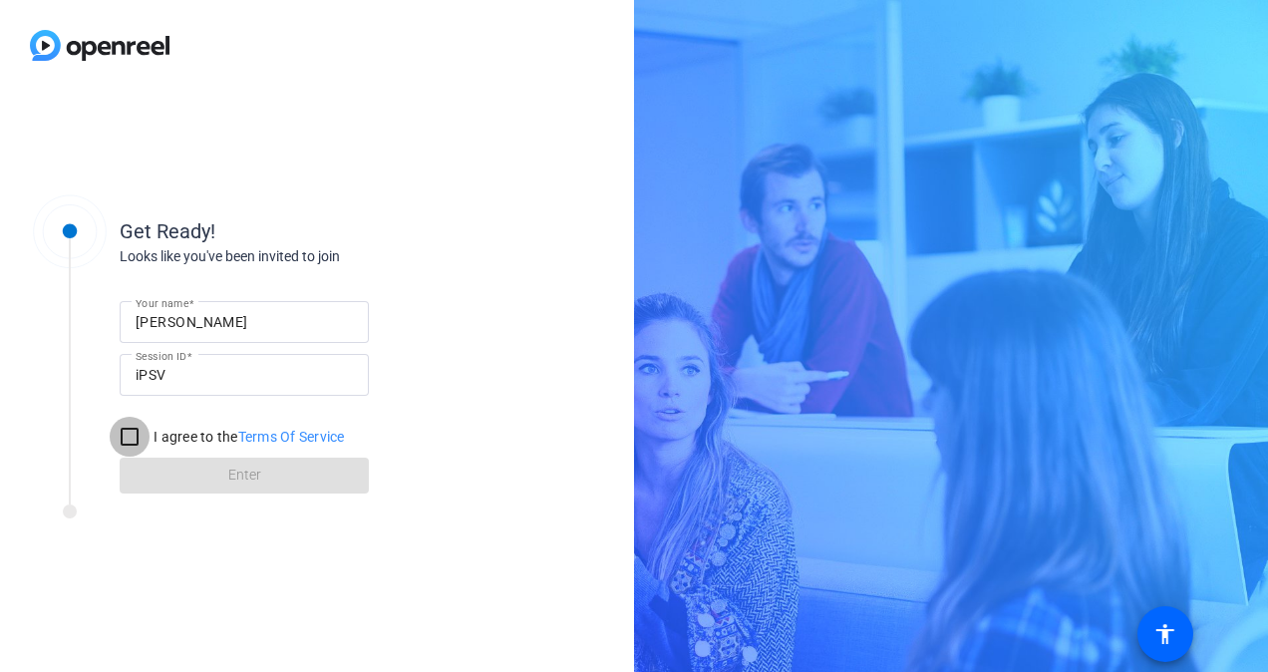
click at [123, 424] on input "I agree to the Terms Of Service" at bounding box center [130, 437] width 40 height 40
checkbox input "true"
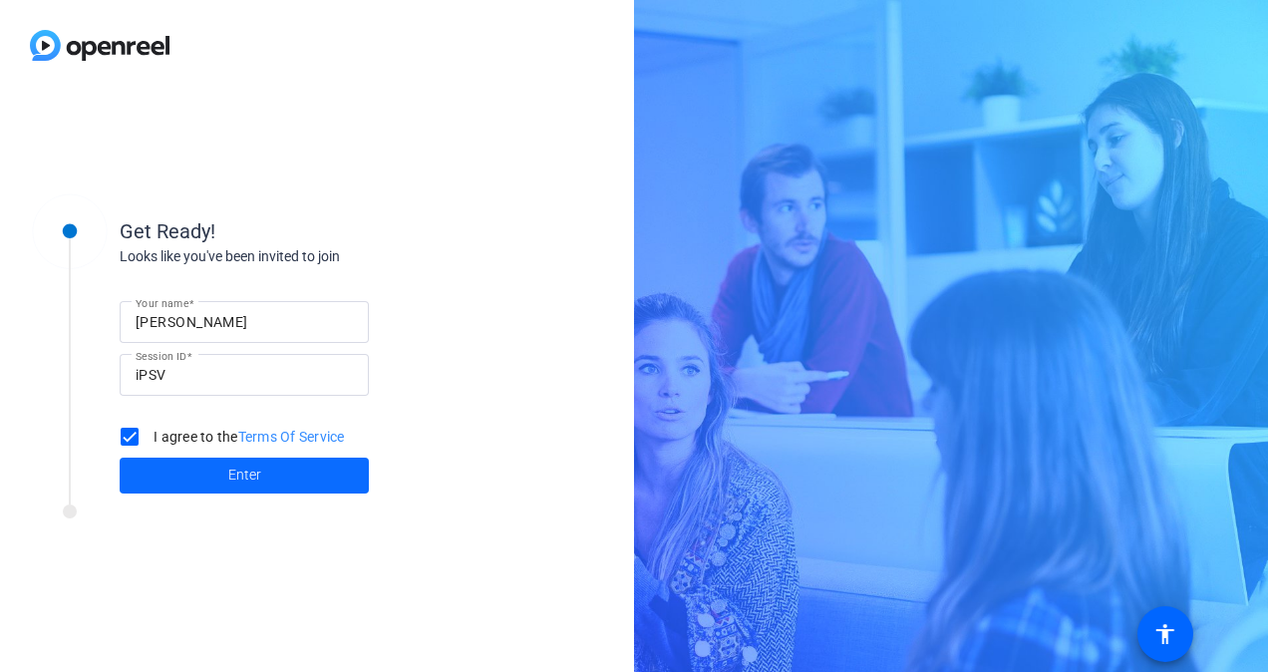
click at [183, 470] on span at bounding box center [244, 475] width 249 height 48
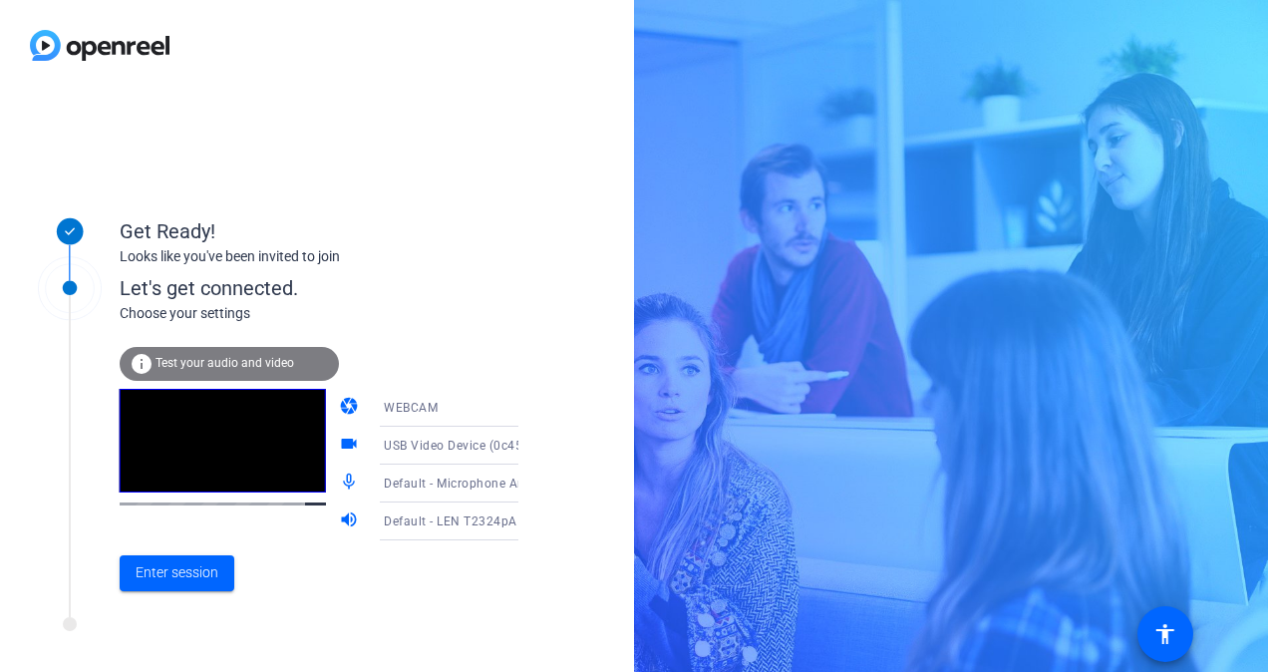
click at [405, 528] on span "Default - LEN T2324pA (3- HD Audio Driver for Display Audio)" at bounding box center [563, 520] width 358 height 16
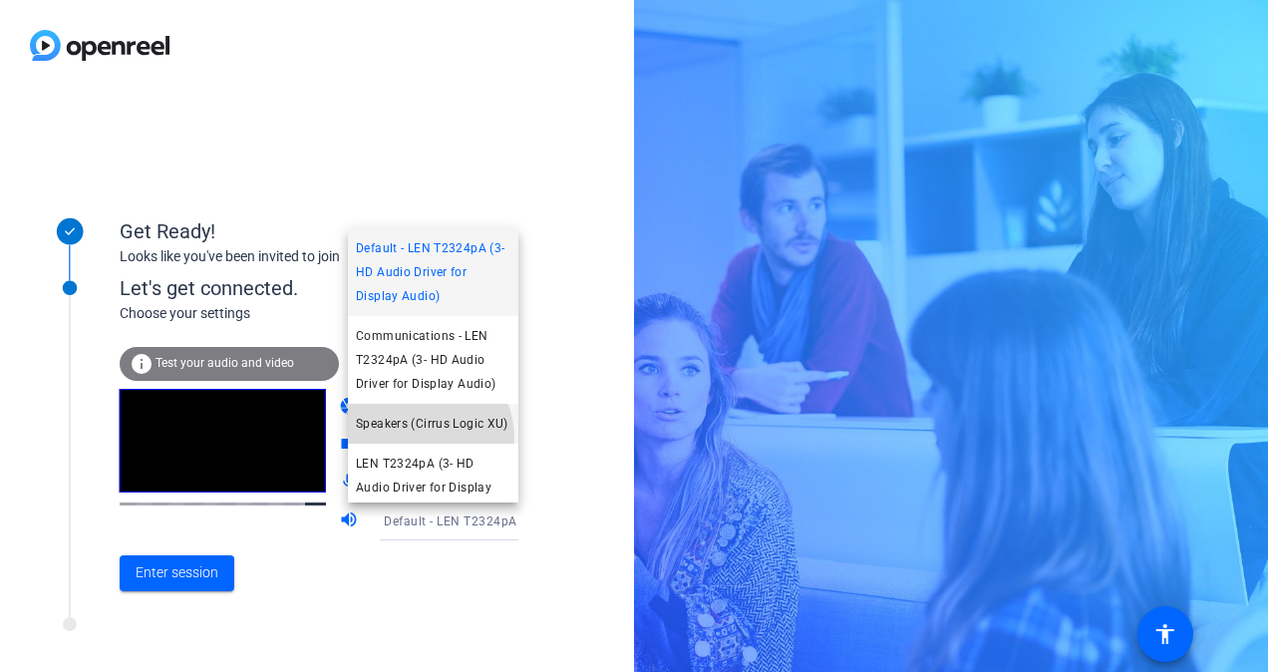
click at [427, 435] on span "Speakers (Cirrus Logic XU)" at bounding box center [432, 424] width 152 height 24
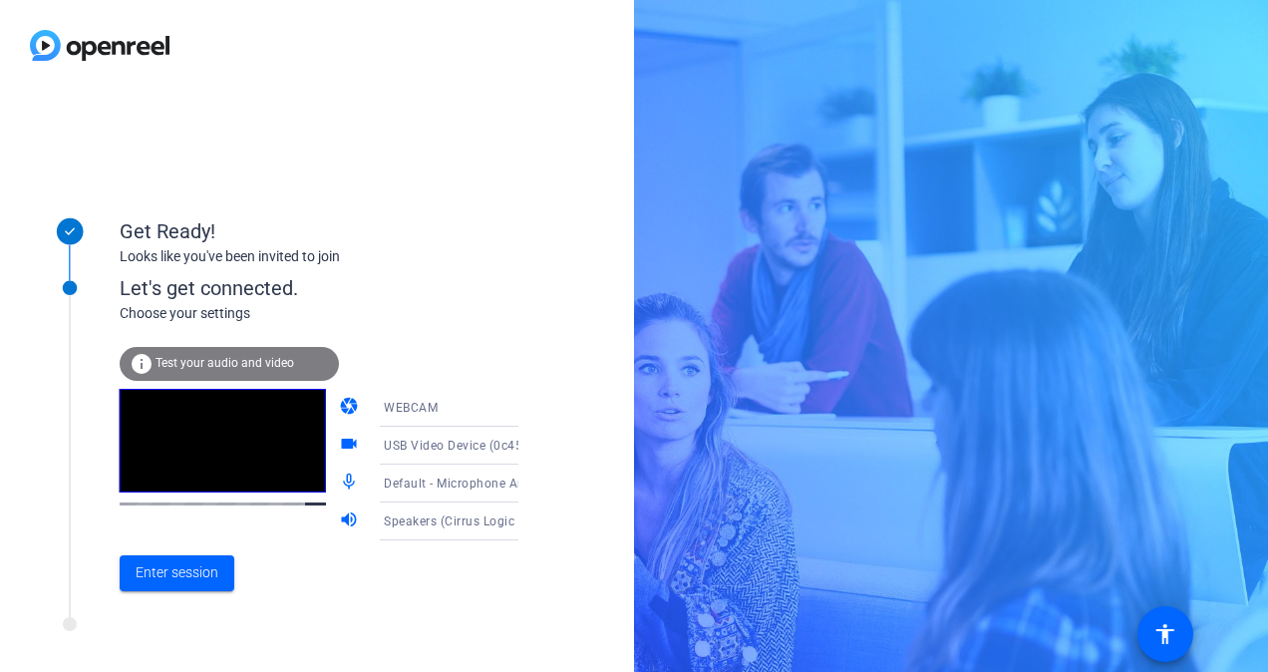
click at [413, 520] on span "Speakers (Cirrus Logic XU)" at bounding box center [461, 520] width 155 height 16
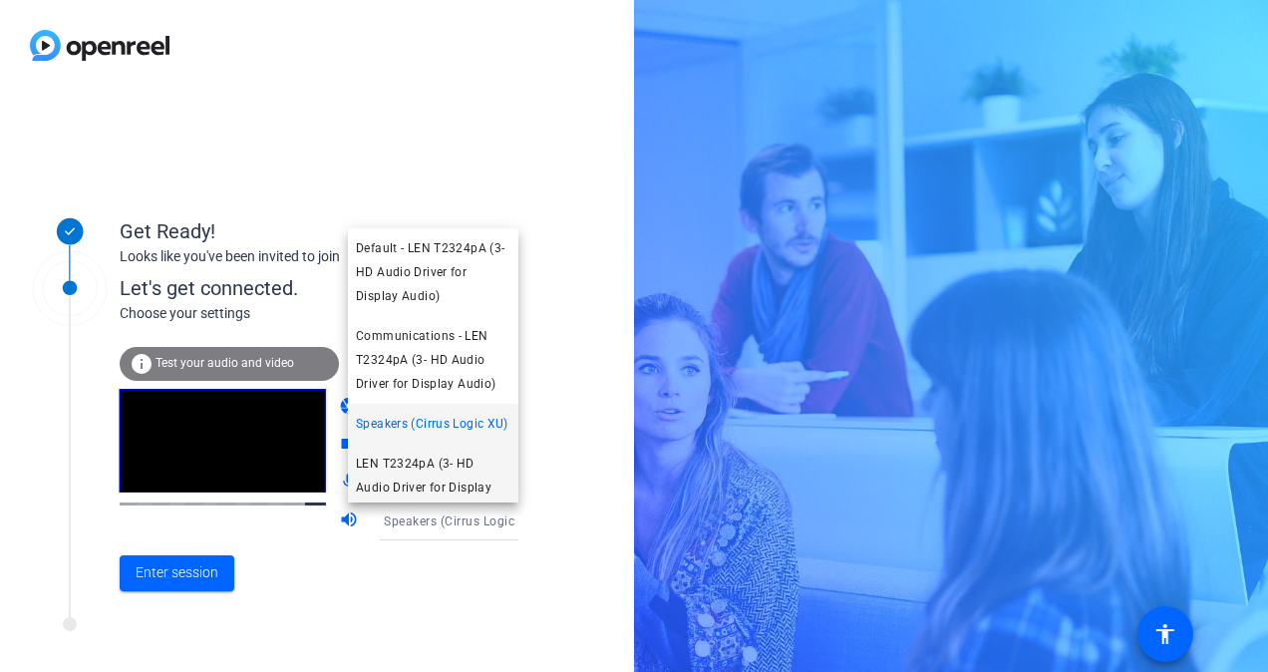
click at [422, 476] on span "LEN T2324pA (3- HD Audio Driver for Display Audio)" at bounding box center [433, 487] width 154 height 72
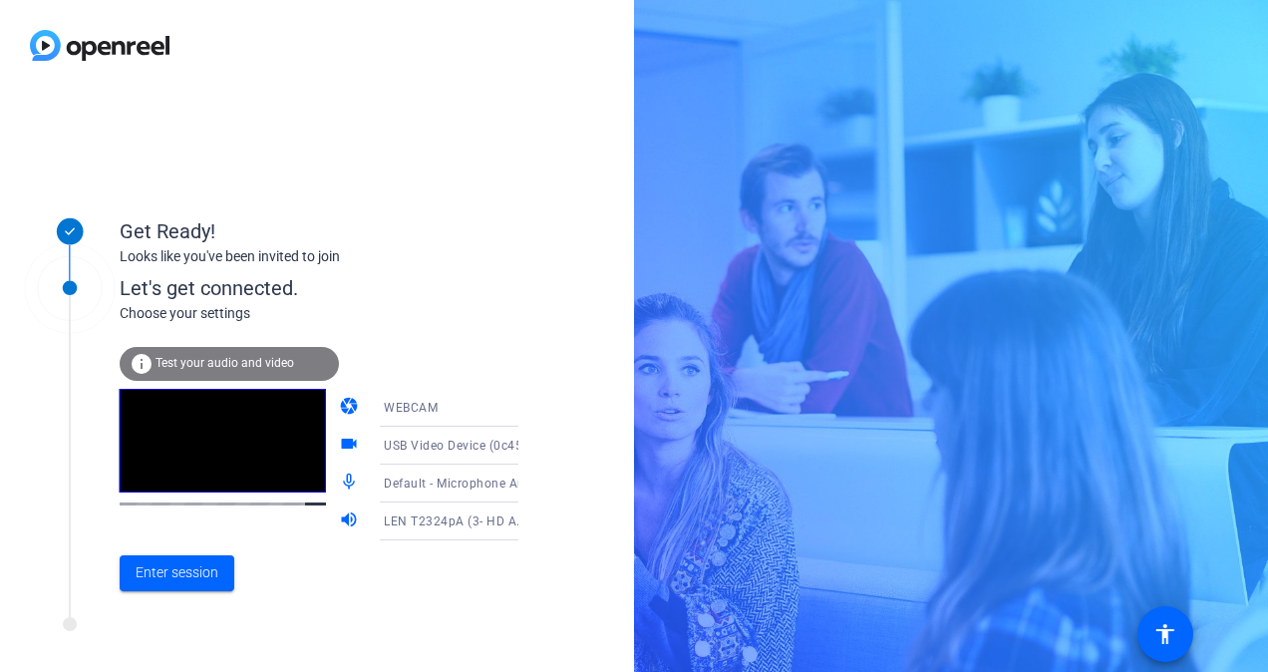
scroll to position [52, 0]
click at [428, 519] on span "LEN T2324pA (3- HD Audio Driver for Display Audio)" at bounding box center [536, 520] width 305 height 16
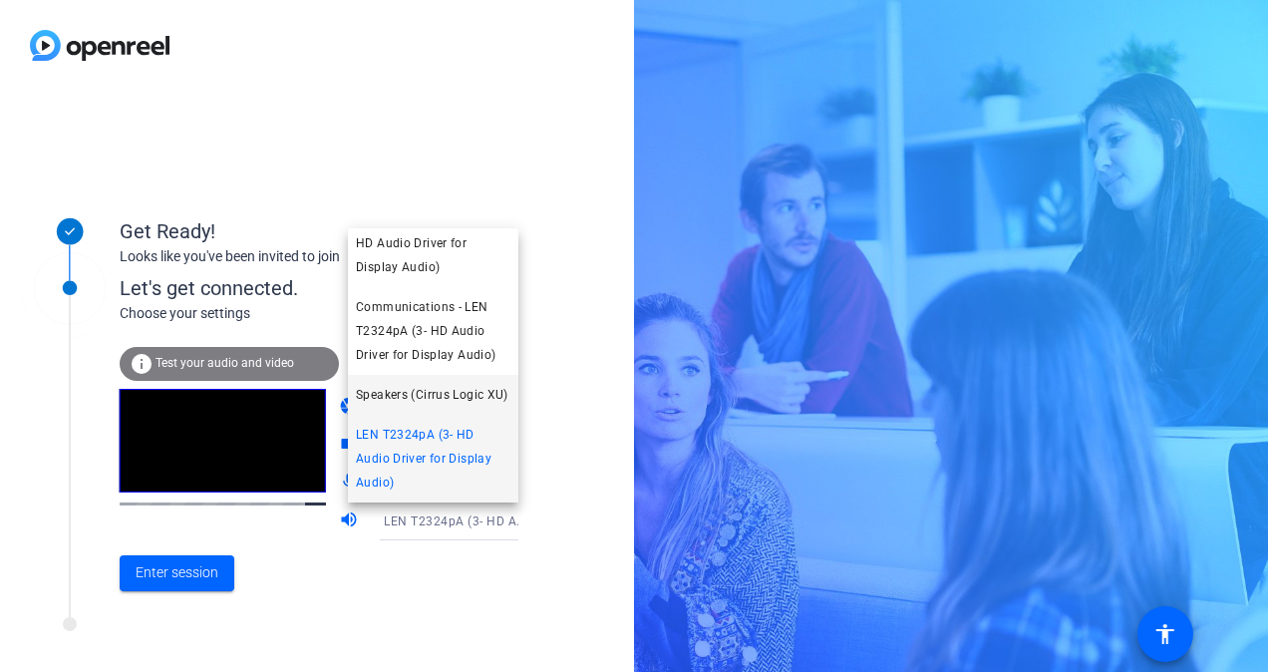
scroll to position [0, 0]
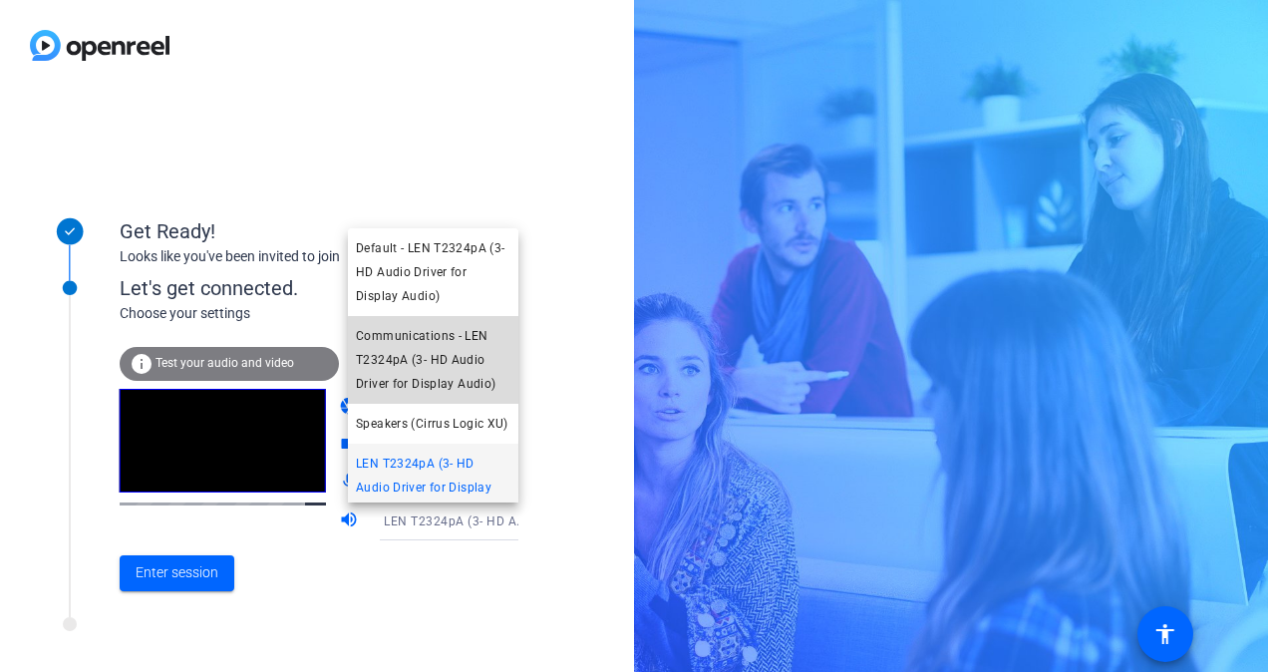
click at [436, 372] on span "Communications - LEN T2324pA (3- HD Audio Driver for Display Audio)" at bounding box center [433, 360] width 154 height 72
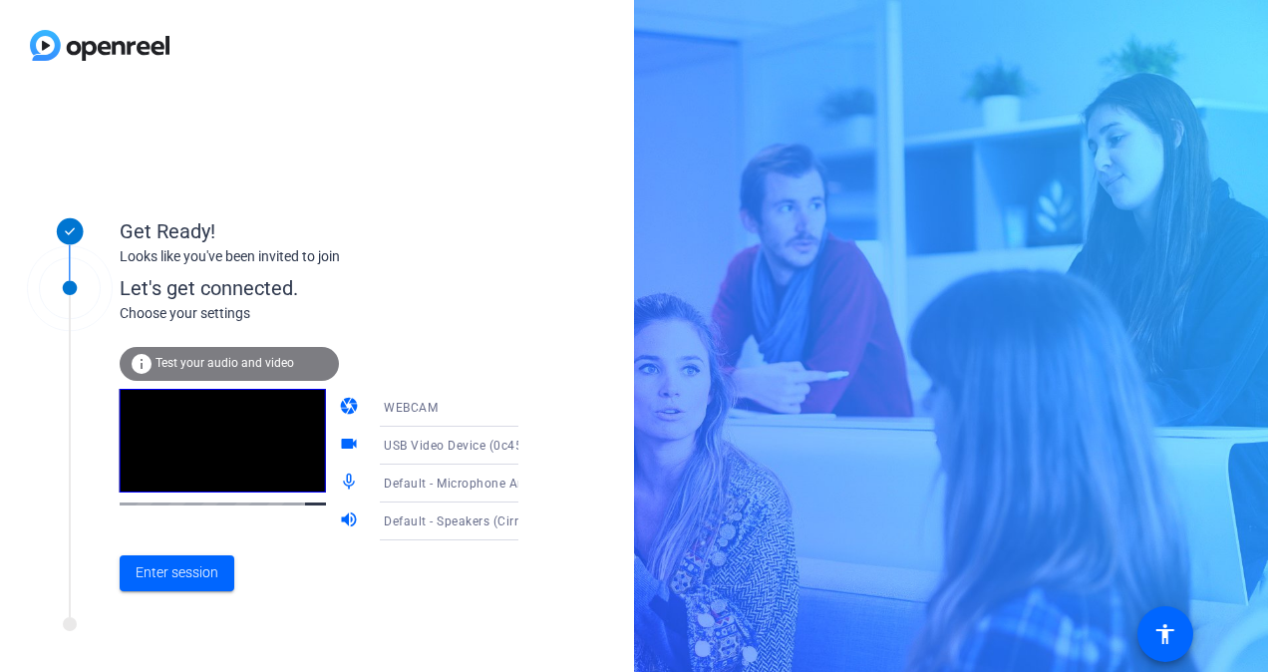
click at [397, 512] on div "Default - Speakers (Cirrus Logic XU)" at bounding box center [458, 520] width 148 height 25
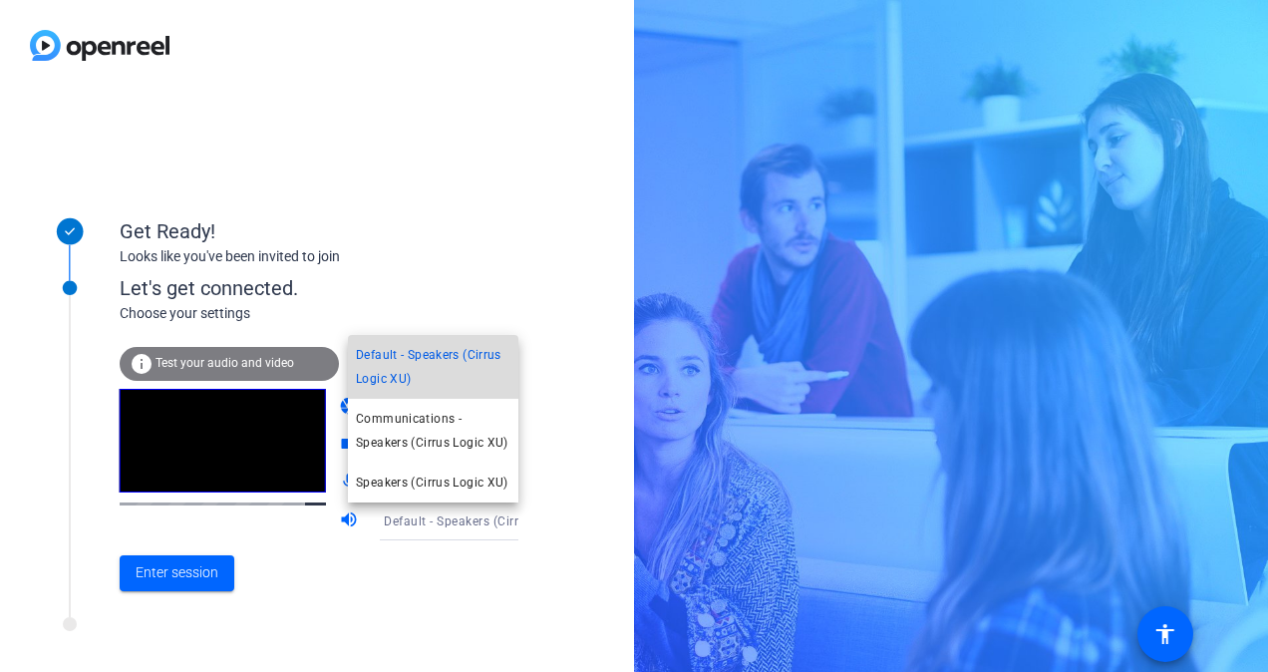
click at [444, 367] on span "Default - Speakers (Cirrus Logic XU)" at bounding box center [433, 367] width 154 height 48
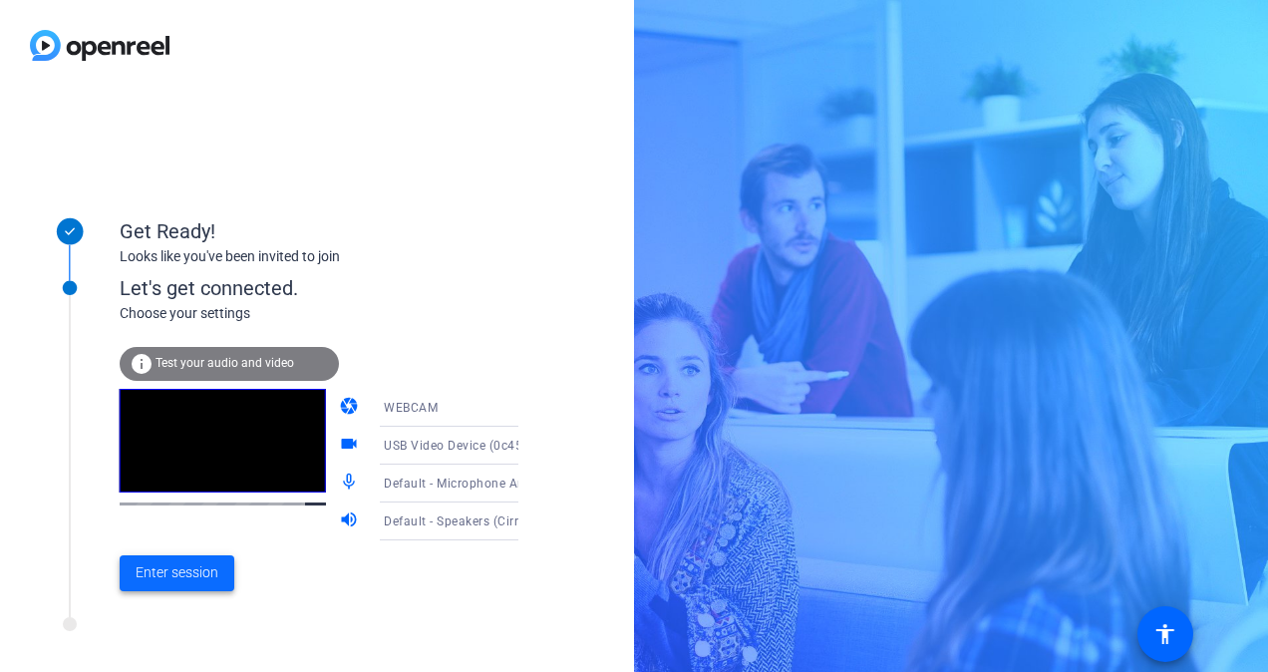
click at [221, 580] on span at bounding box center [177, 573] width 115 height 48
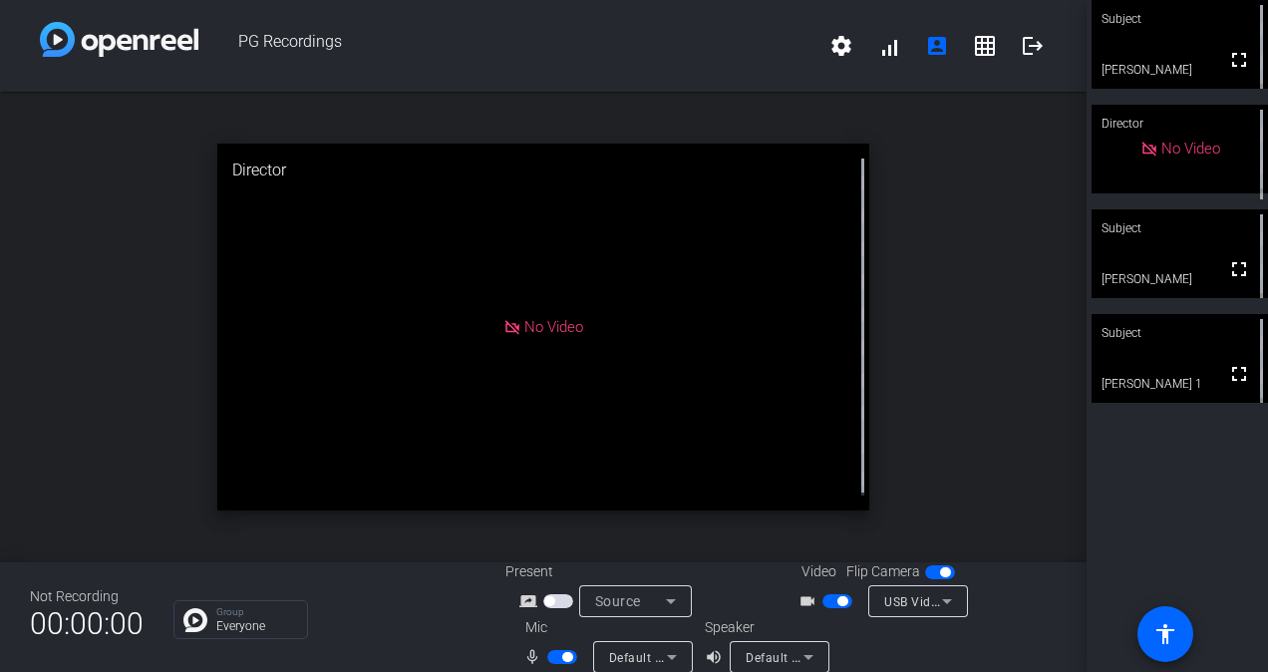
click at [1189, 36] on div "Subject" at bounding box center [1179, 19] width 176 height 38
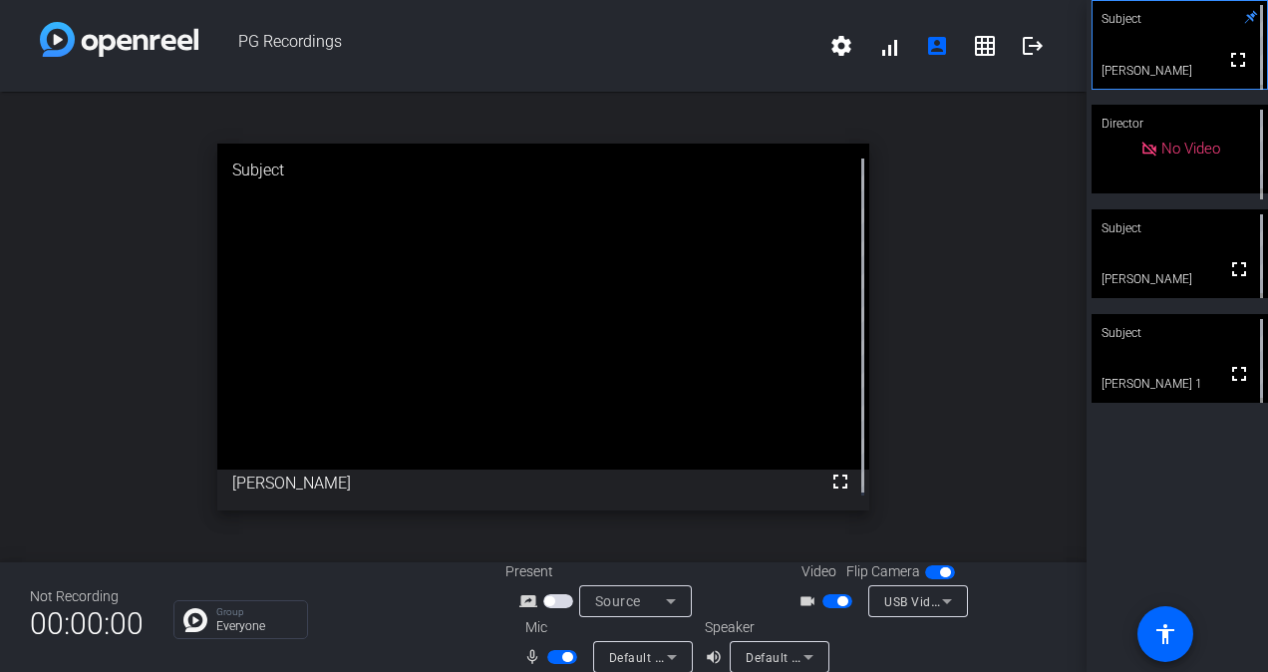
click at [381, 574] on div "Not Recording 00:00:00 Group Everyone Present screen_share_outline Source Video…" at bounding box center [543, 617] width 1086 height 110
click at [489, 537] on div "open_in_new Subject fullscreen Meg Aitken" at bounding box center [543, 327] width 1086 height 470
click at [439, 209] on video at bounding box center [543, 307] width 652 height 326
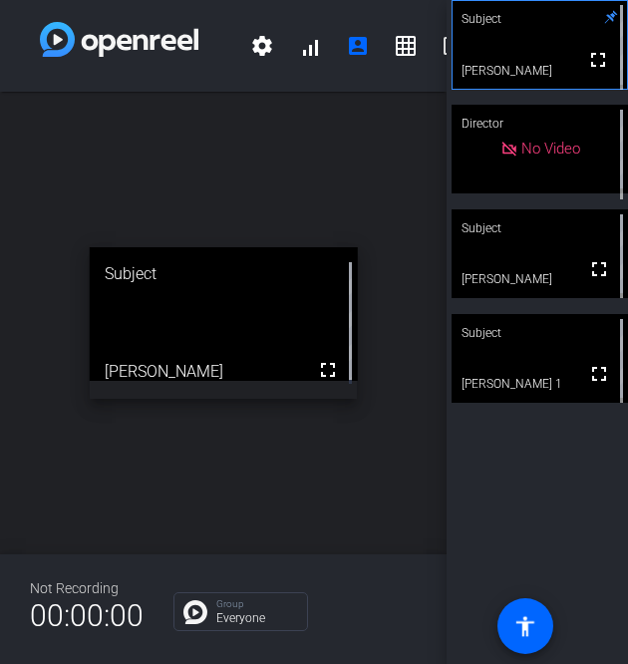
click at [333, 491] on div "open_in_new Subject fullscreen Meg Aitken" at bounding box center [223, 323] width 446 height 462
click at [366, 525] on div "open_in_new Subject fullscreen Meg Aitken" at bounding box center [223, 323] width 446 height 462
click at [394, 254] on div "open_in_new Subject fullscreen Meg Aitken" at bounding box center [223, 323] width 446 height 462
click at [412, 422] on div "open_in_new Subject fullscreen Meg Aitken" at bounding box center [223, 323] width 446 height 462
click at [298, 431] on div "open_in_new Subject fullscreen Meg Aitken" at bounding box center [223, 323] width 446 height 462
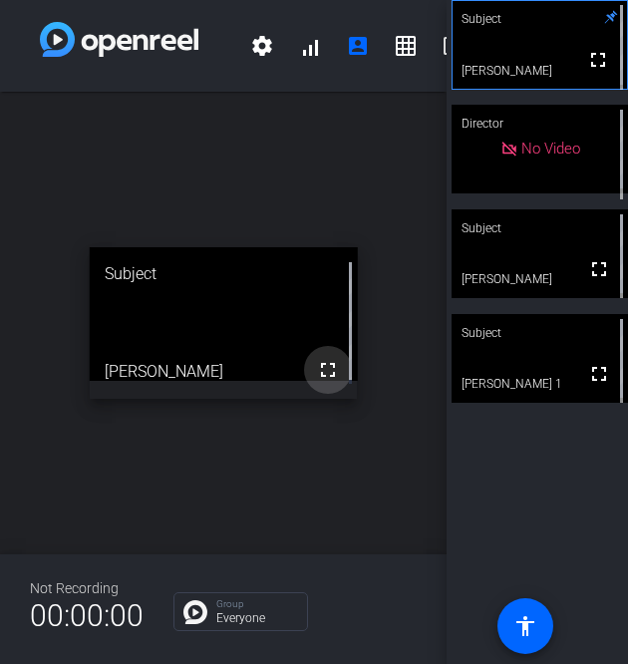
click at [322, 358] on mat-icon "fullscreen" at bounding box center [328, 370] width 24 height 24
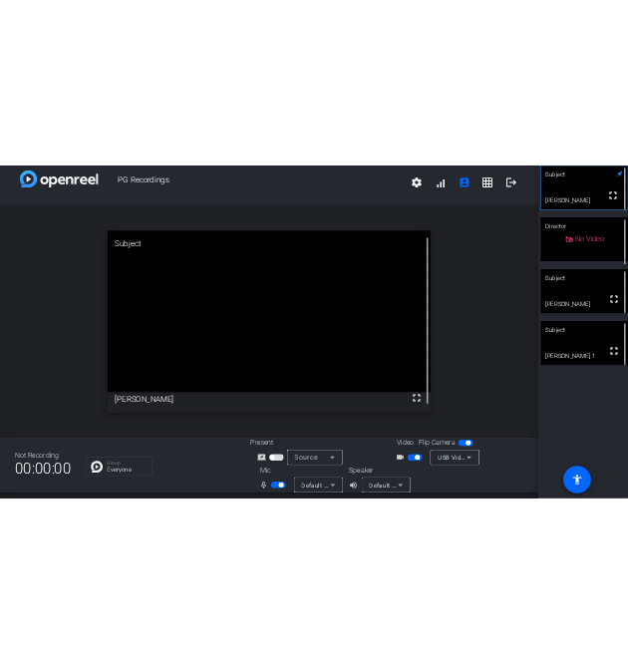
scroll to position [23, 0]
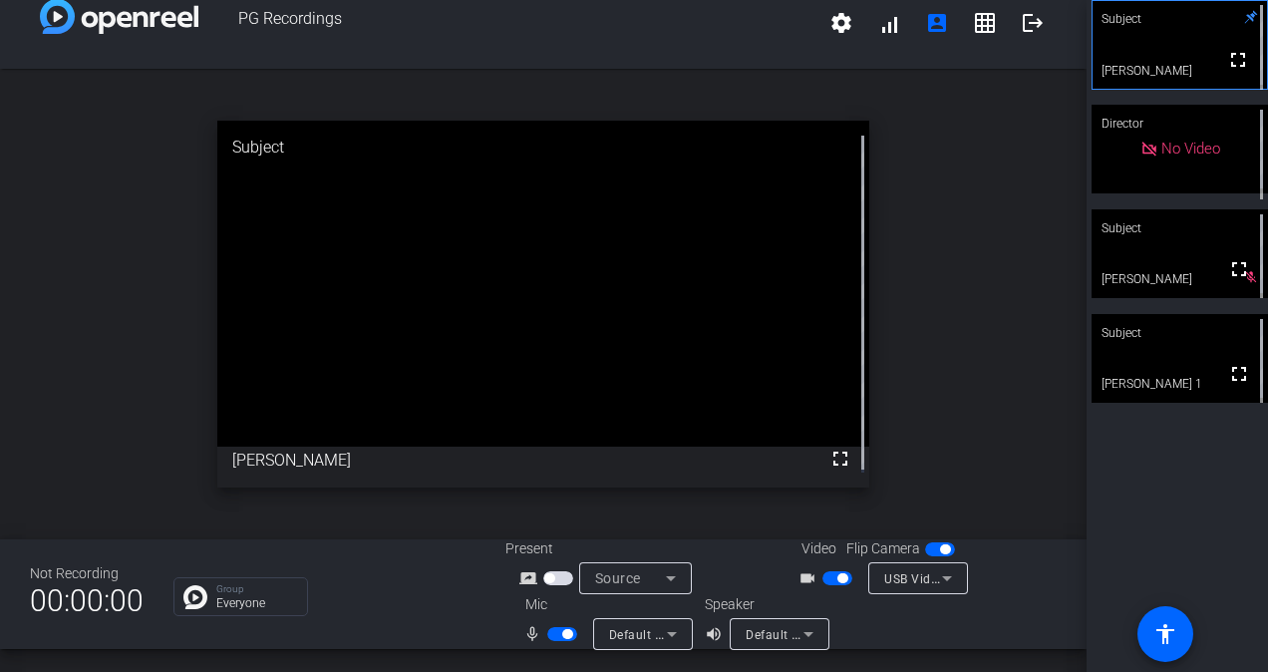
click at [562, 633] on span "button" at bounding box center [567, 634] width 10 height 10
click at [562, 633] on span "button" at bounding box center [562, 634] width 30 height 14
click at [562, 633] on span "button" at bounding box center [567, 634] width 10 height 10
click at [828, 452] on mat-icon "fullscreen" at bounding box center [840, 458] width 24 height 24
click at [323, 511] on div "open_in_new Subject fullscreen Meg Aitken mic_none" at bounding box center [543, 304] width 1086 height 470
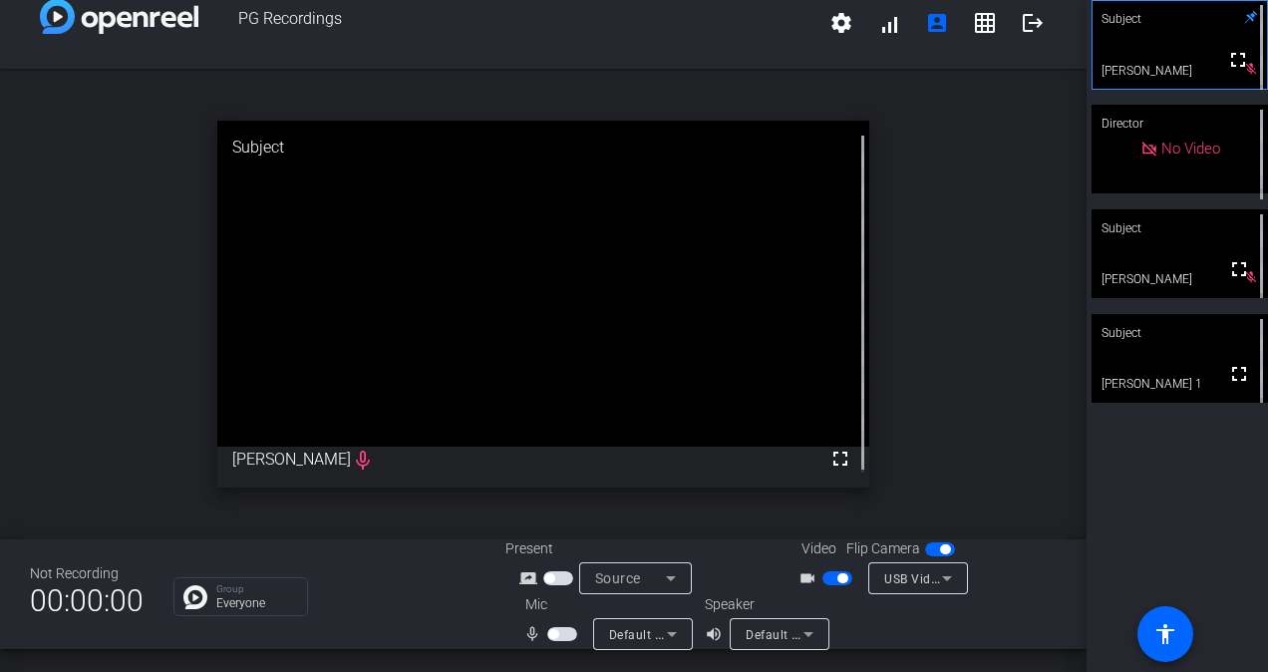
click at [550, 634] on span "button" at bounding box center [553, 634] width 10 height 10
click at [550, 634] on span "button" at bounding box center [562, 634] width 30 height 14
click at [353, 539] on div "Not Recording 00:00:00 Group Everyone Present screen_share_outline Source Video…" at bounding box center [543, 594] width 1086 height 110
click at [431, 347] on video at bounding box center [543, 284] width 652 height 326
click at [920, 275] on div "open_in_new Subject fullscreen Meg Aitken mic_none" at bounding box center [543, 304] width 1086 height 470
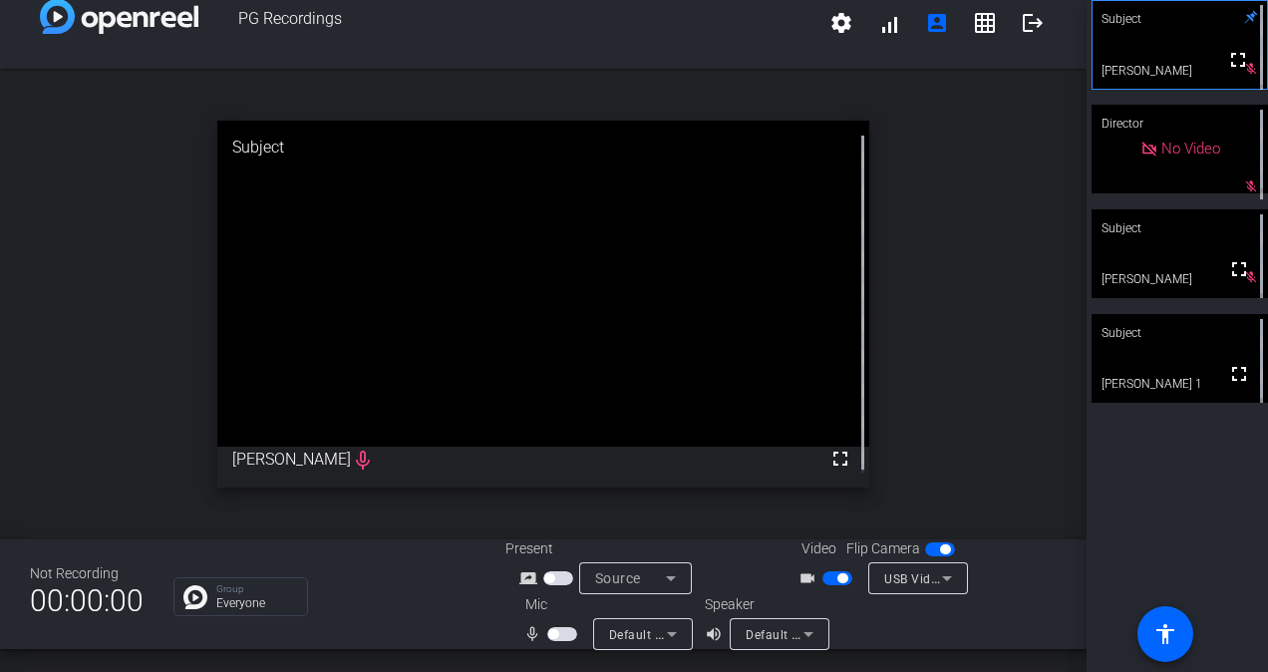
click at [917, 381] on div "open_in_new Subject fullscreen Meg Aitken mic_none" at bounding box center [543, 304] width 1086 height 470
click at [419, 554] on div "Not Recording 00:00:00 Group Everyone Present screen_share_outline Source Video…" at bounding box center [543, 594] width 1086 height 110
click at [233, 348] on video at bounding box center [543, 284] width 652 height 326
click at [253, 378] on video at bounding box center [543, 284] width 652 height 326
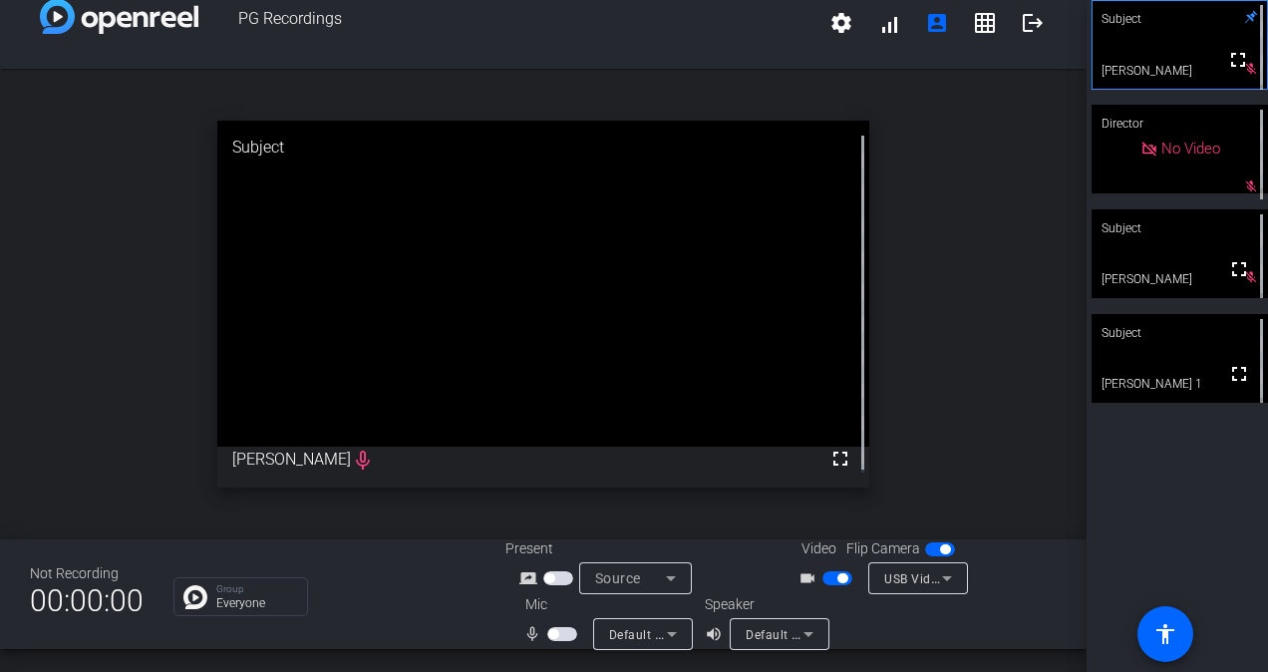
click at [285, 345] on video at bounding box center [543, 284] width 652 height 326
click at [335, 525] on div "open_in_new Subject fullscreen Meg Aitken mic_none" at bounding box center [543, 304] width 1086 height 470
click at [288, 421] on video at bounding box center [543, 284] width 652 height 326
click at [279, 500] on div "open_in_new Subject fullscreen Meg Aitken mic_none" at bounding box center [543, 304] width 1086 height 470
click at [365, 402] on video at bounding box center [543, 284] width 652 height 326
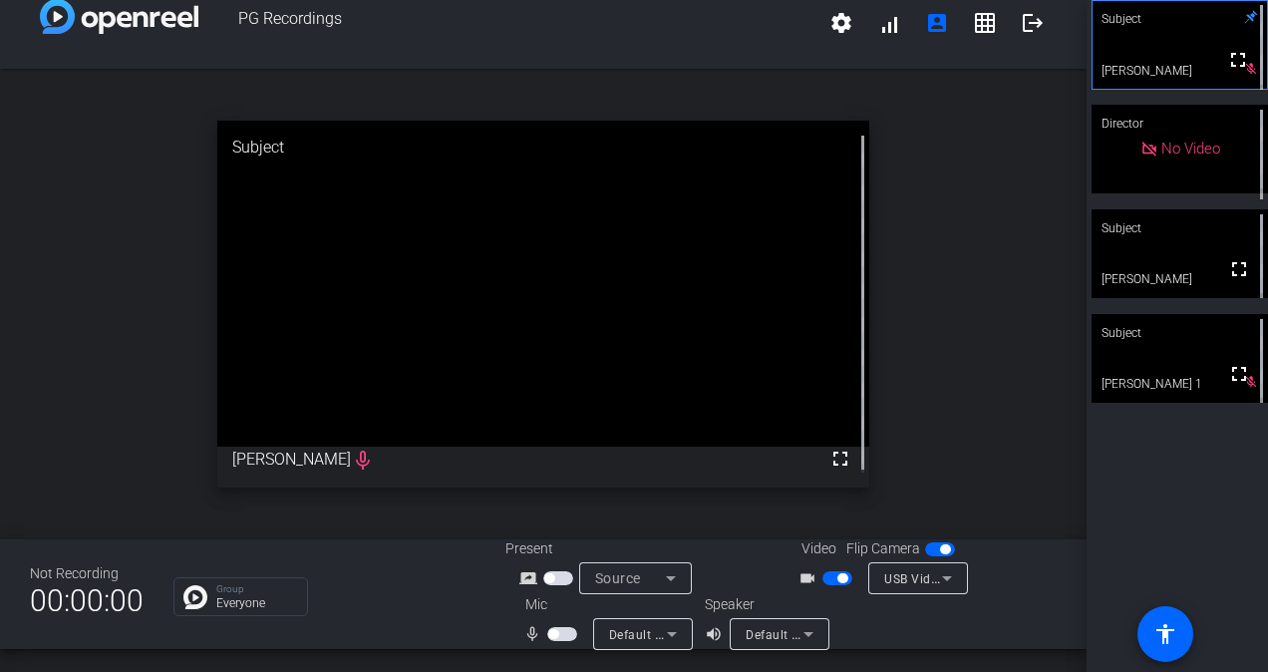
click at [558, 630] on span "button" at bounding box center [562, 634] width 30 height 14
click at [562, 630] on span "button" at bounding box center [567, 634] width 10 height 10
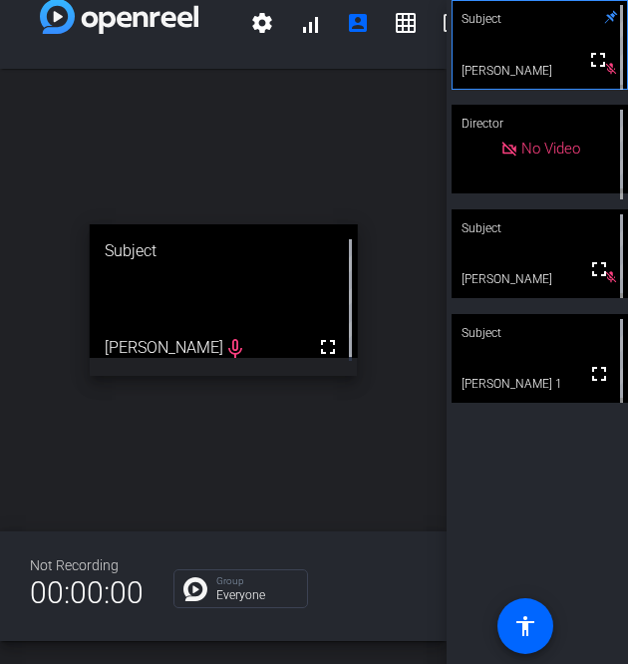
click at [202, 388] on div "open_in_new Subject fullscreen Meg Aitken mic_none" at bounding box center [223, 300] width 446 height 462
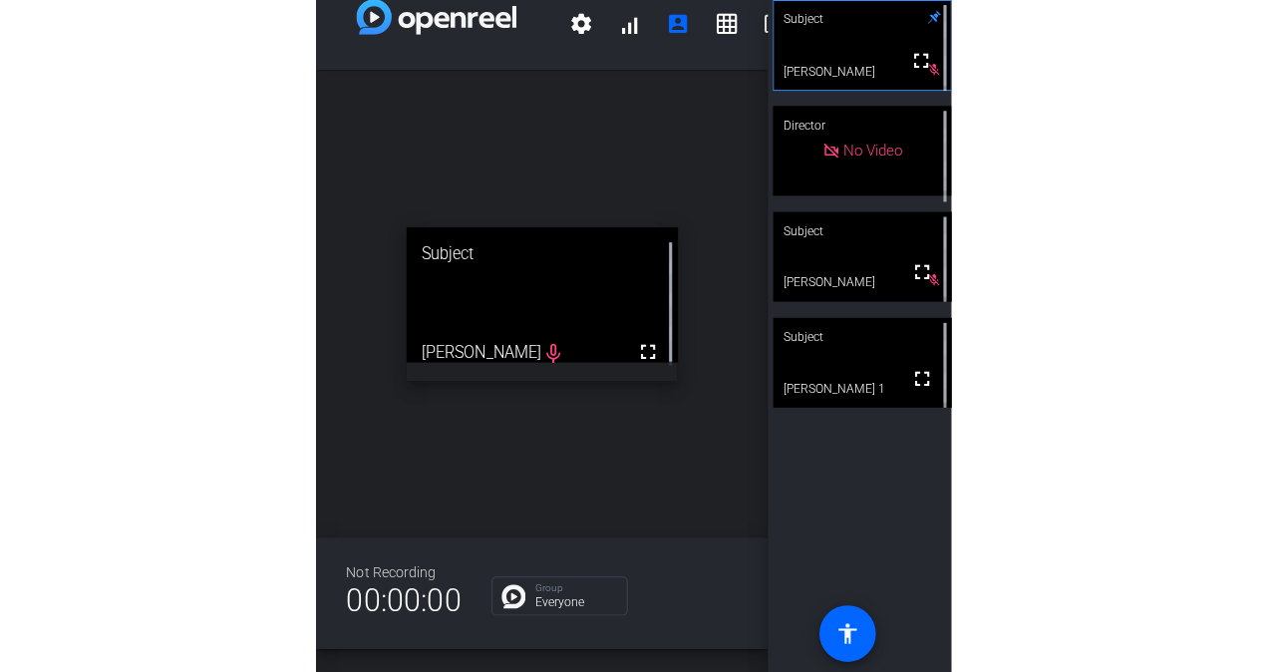
scroll to position [79, 0]
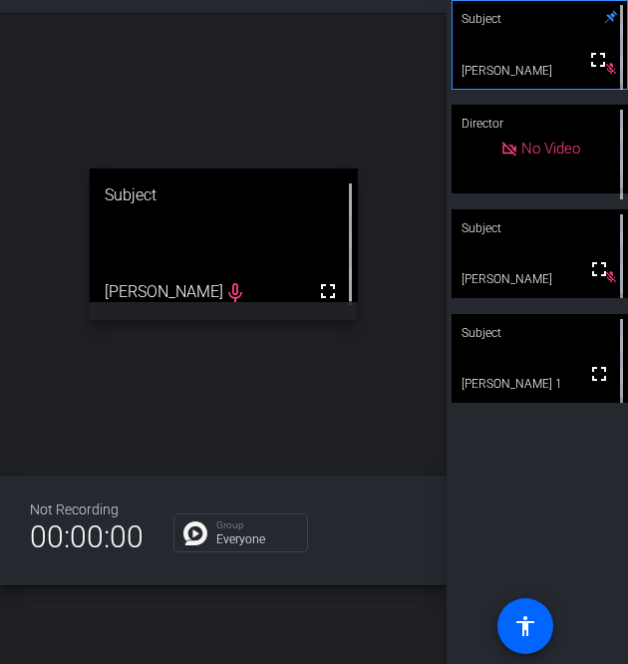
click at [265, 398] on div "open_in_new Subject fullscreen Meg Aitken mic_none" at bounding box center [223, 244] width 446 height 462
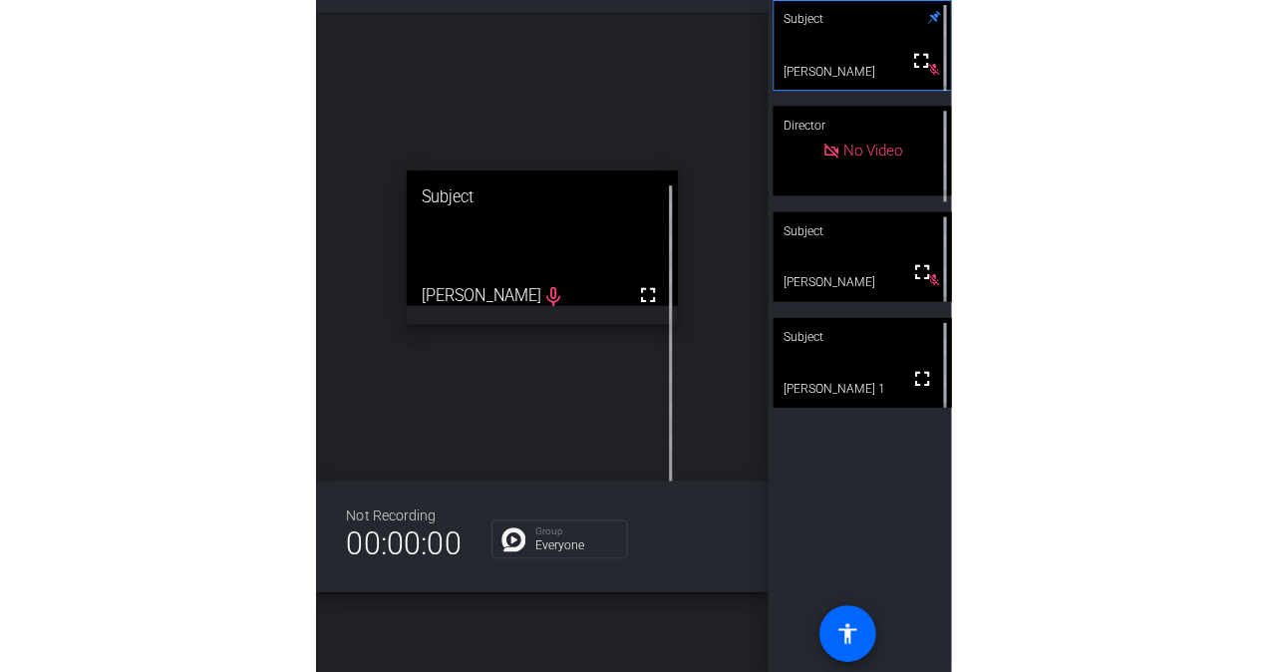
scroll to position [23, 0]
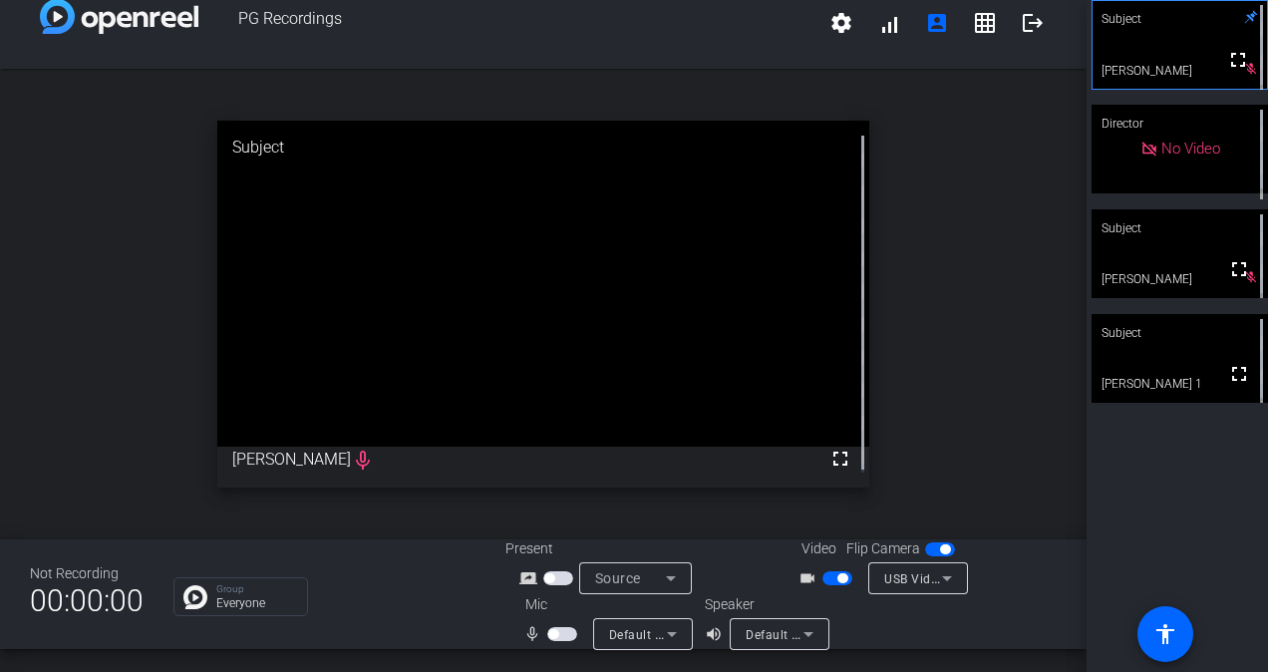
click at [548, 630] on span "button" at bounding box center [553, 634] width 10 height 10
click at [950, 363] on div "open_in_new Subject fullscreen Meg Aitken" at bounding box center [543, 304] width 1086 height 470
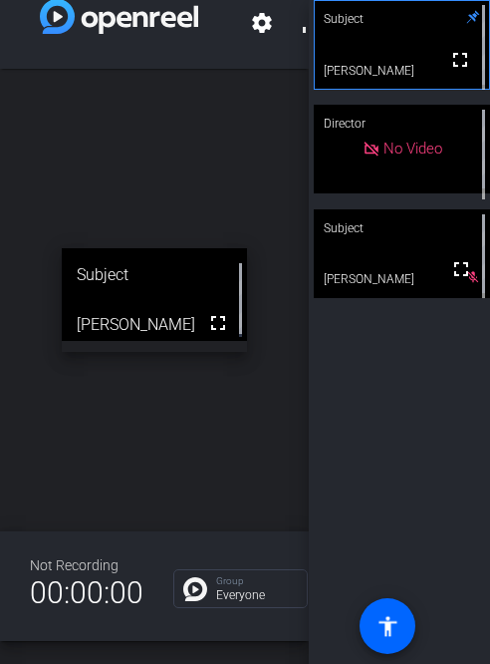
click at [219, 429] on div "open_in_new Subject fullscreen Meg Aitken" at bounding box center [154, 300] width 309 height 462
click at [279, 471] on div "open_in_new Subject fullscreen Meg Aitken" at bounding box center [154, 300] width 309 height 462
click at [211, 475] on div "open_in_new Subject fullscreen Meg Aitken" at bounding box center [154, 300] width 309 height 462
click at [218, 470] on div "open_in_new Subject fullscreen Meg Aitken" at bounding box center [154, 300] width 309 height 462
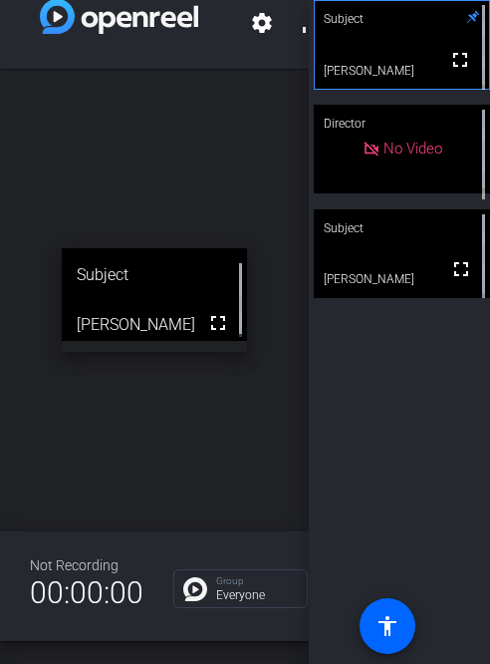
click at [259, 467] on div "open_in_new Subject fullscreen Meg Aitken" at bounding box center [154, 300] width 309 height 462
click at [258, 457] on div "open_in_new Subject fullscreen Meg Aitken" at bounding box center [154, 300] width 309 height 462
click at [206, 316] on mat-icon "fullscreen" at bounding box center [218, 323] width 24 height 24
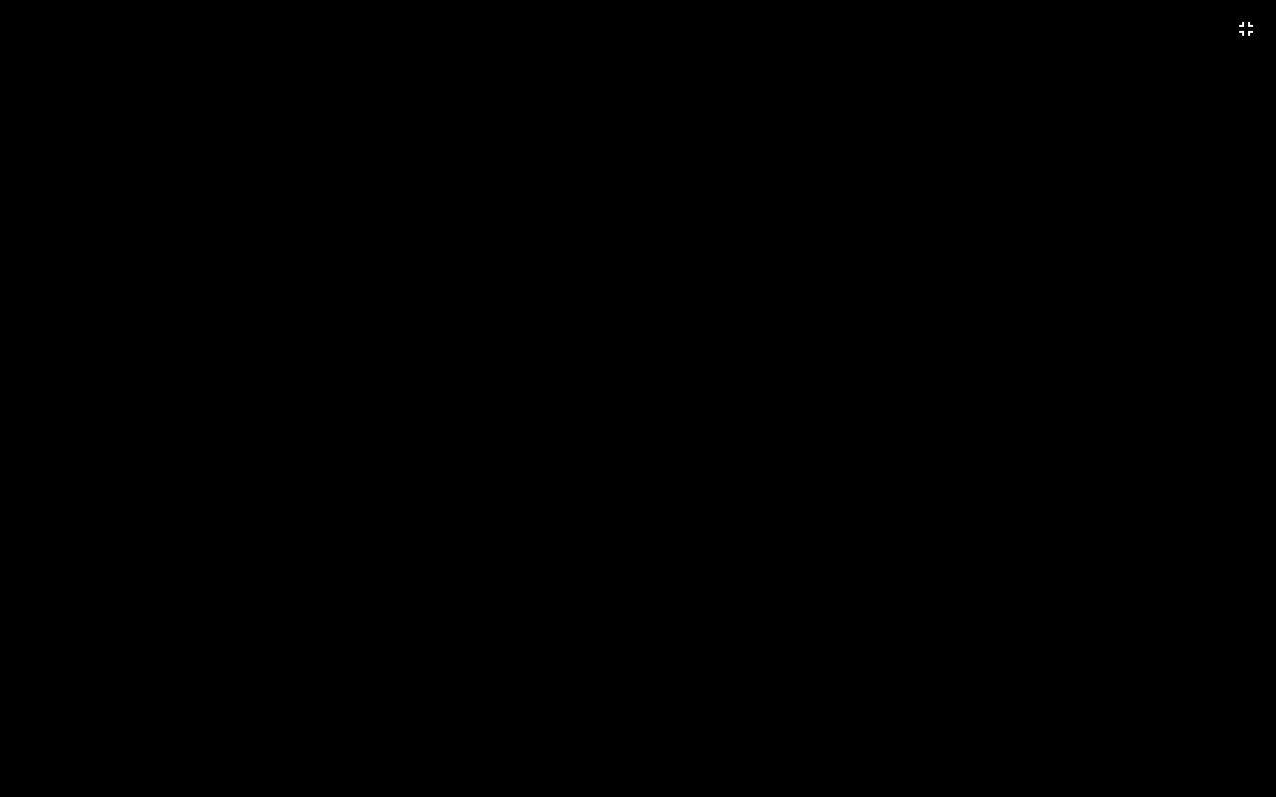
click at [734, 408] on video at bounding box center [638, 398] width 1276 height 797
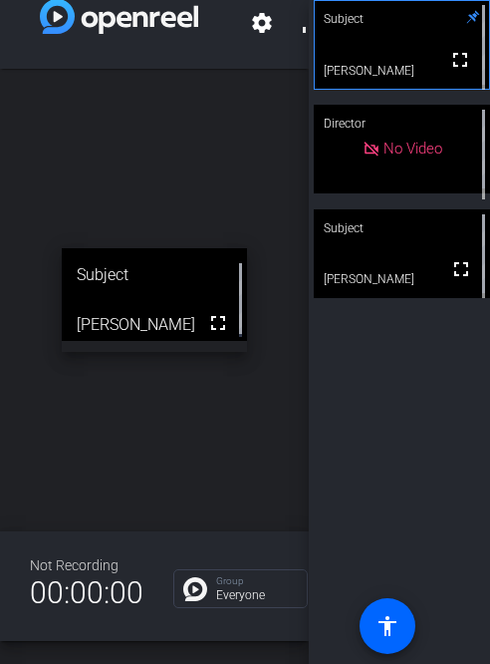
click at [156, 480] on div "open_in_new Subject fullscreen Meg Aitken" at bounding box center [154, 300] width 309 height 462
click at [195, 460] on div "open_in_new Subject fullscreen Meg Aitken" at bounding box center [154, 300] width 309 height 462
click at [221, 319] on mat-icon "fullscreen" at bounding box center [218, 323] width 24 height 24
drag, startPoint x: 212, startPoint y: 314, endPoint x: 217, endPoint y: 395, distance: 80.9
click at [212, 314] on mat-icon "fullscreen" at bounding box center [218, 323] width 24 height 24
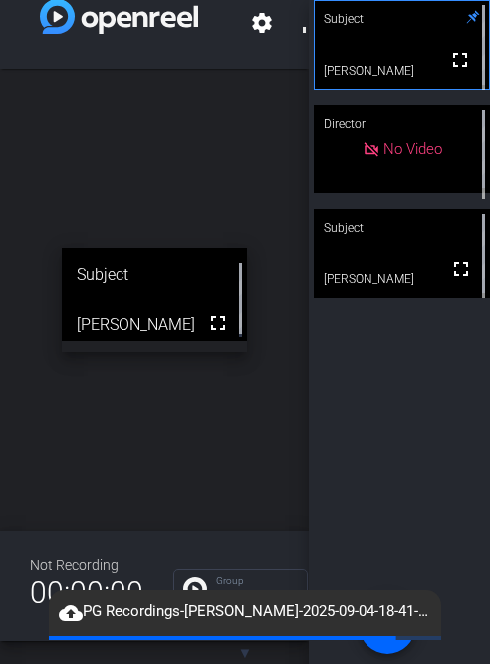
click at [263, 406] on div "open_in_new Subject fullscreen Meg Aitken" at bounding box center [154, 300] width 309 height 462
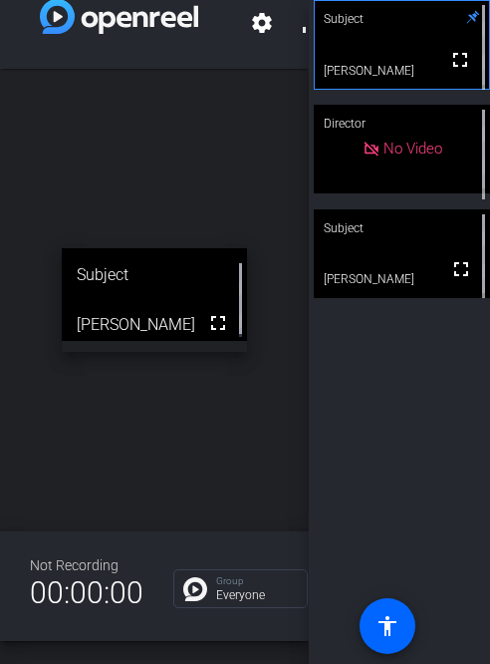
click at [271, 425] on div "open_in_new Subject fullscreen Meg Aitken" at bounding box center [154, 300] width 309 height 462
click at [408, 425] on div "Subject fullscreen Meg Aitken Director No Video Subject fullscreen Cecilia Ehre…" at bounding box center [399, 332] width 181 height 664
click at [287, 424] on div "open_in_new Subject fullscreen Meg Aitken" at bounding box center [154, 300] width 309 height 462
click at [421, 420] on div "Subject fullscreen Meg Aitken Director No Video Subject fullscreen Cecilia Ehre…" at bounding box center [399, 332] width 181 height 664
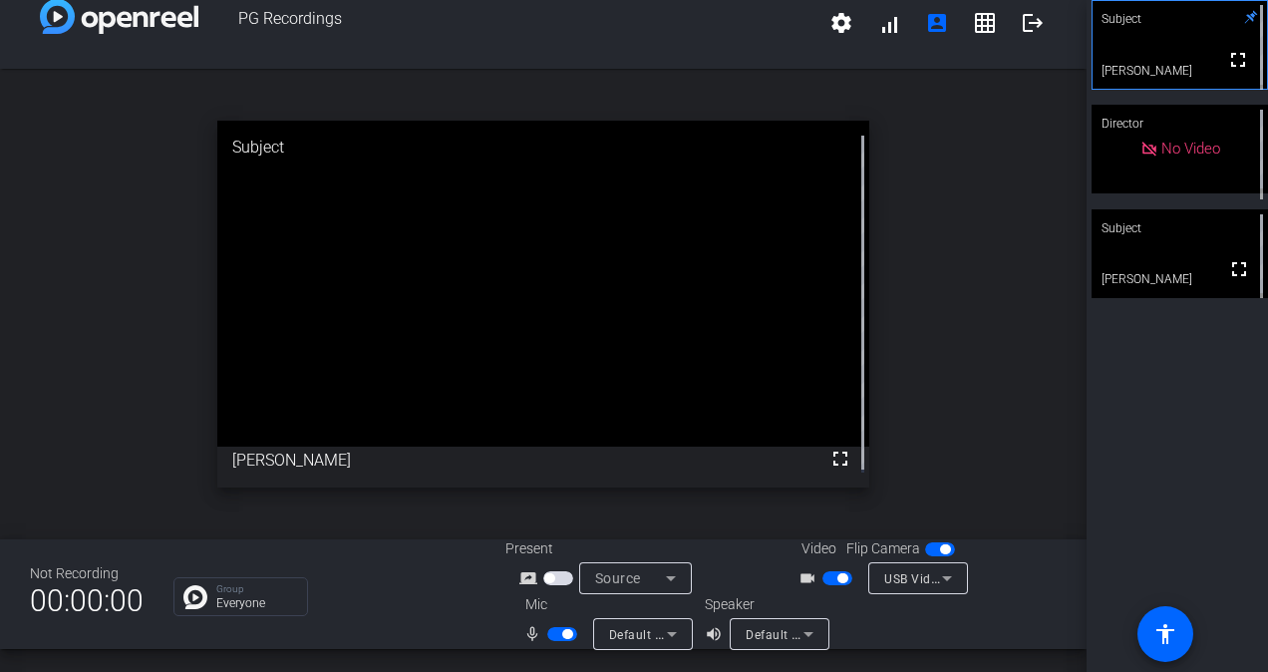
click at [1049, 448] on div "open_in_new Subject fullscreen Meg Aitken" at bounding box center [543, 304] width 1086 height 470
click at [1049, 449] on div "open_in_new Subject fullscreen Meg Aitken" at bounding box center [543, 304] width 1086 height 470
click at [1042, 229] on div "open_in_new Subject fullscreen Meg Aitken" at bounding box center [543, 304] width 1086 height 470
click at [1038, 239] on div "open_in_new Subject fullscreen Meg Aitken" at bounding box center [543, 304] width 1086 height 470
